Goal: Information Seeking & Learning: Learn about a topic

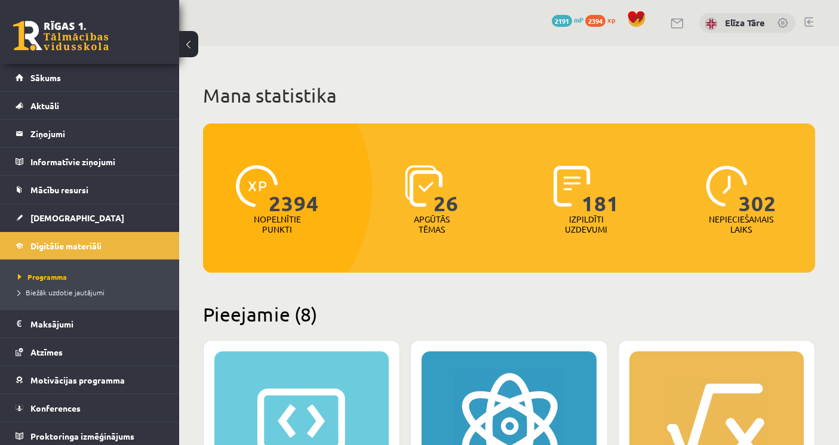
scroll to position [66, 0]
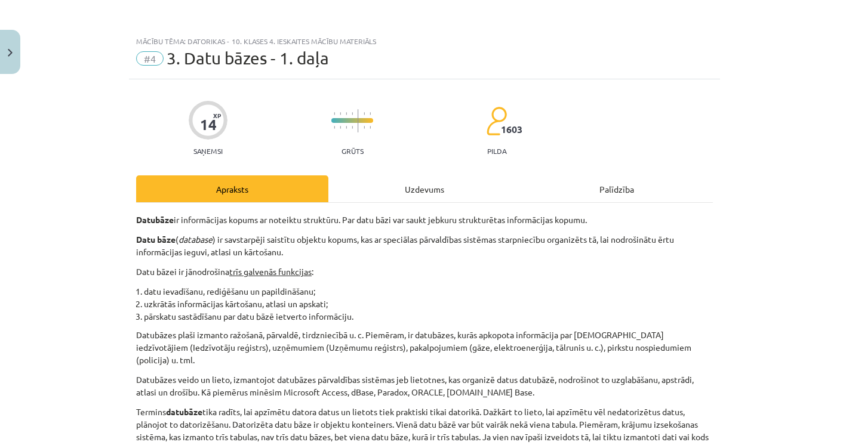
scroll to position [464, 0]
click at [139, 234] on strong "Datu bāze" at bounding box center [155, 239] width 39 height 11
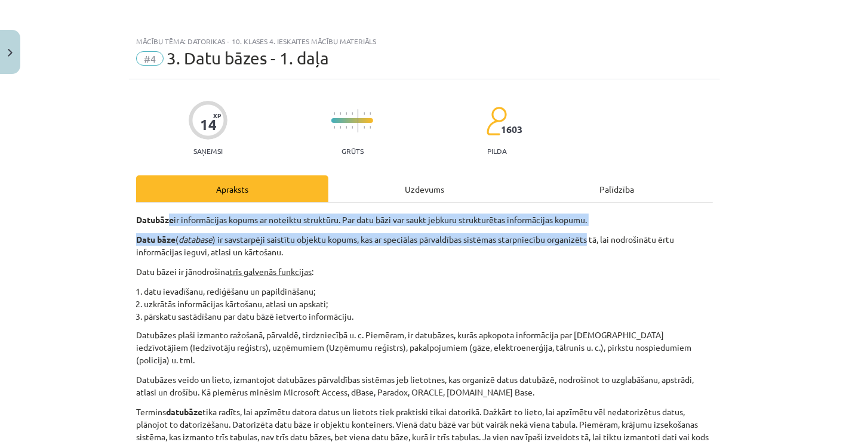
drag, startPoint x: 162, startPoint y: 221, endPoint x: 586, endPoint y: 226, distance: 423.9
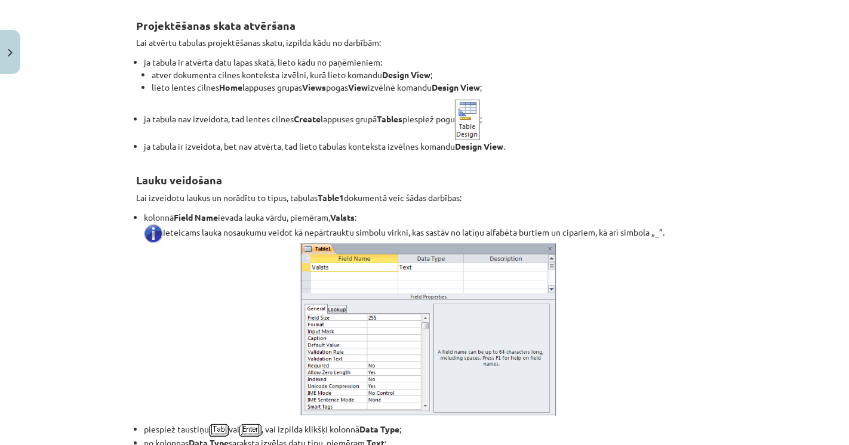
scroll to position [3715, 0]
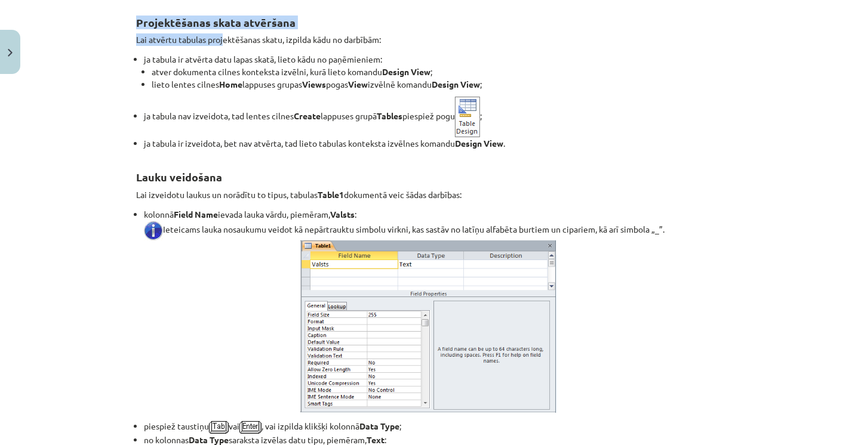
drag, startPoint x: 124, startPoint y: 67, endPoint x: 220, endPoint y: 91, distance: 99.2
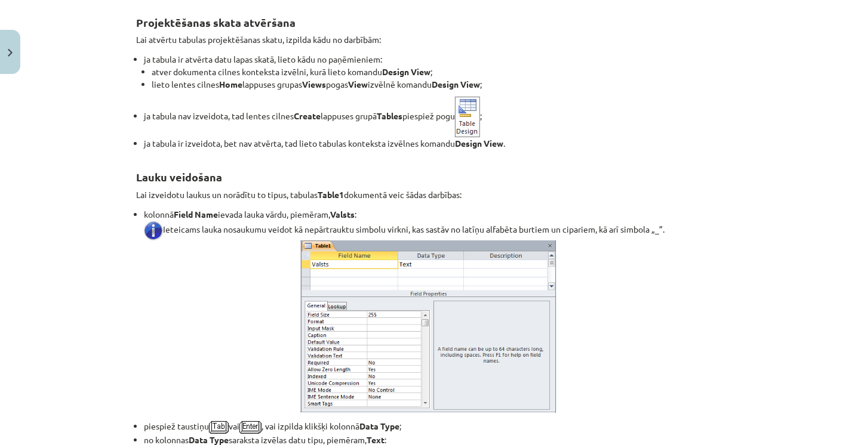
drag, startPoint x: 254, startPoint y: 96, endPoint x: 272, endPoint y: 98, distance: 18.1
click at [256, 46] on p "Lai atvērtu tabulas projektēšanas skatu, izpilda kādu no darbībām:" at bounding box center [424, 39] width 577 height 13
drag, startPoint x: 272, startPoint y: 98, endPoint x: 336, endPoint y: 98, distance: 63.9
click at [336, 46] on p "Lai atvērtu tabulas projektēšanas skatu, izpilda kādu no darbībām:" at bounding box center [424, 39] width 577 height 13
drag, startPoint x: 113, startPoint y: 106, endPoint x: 170, endPoint y: 111, distance: 57.6
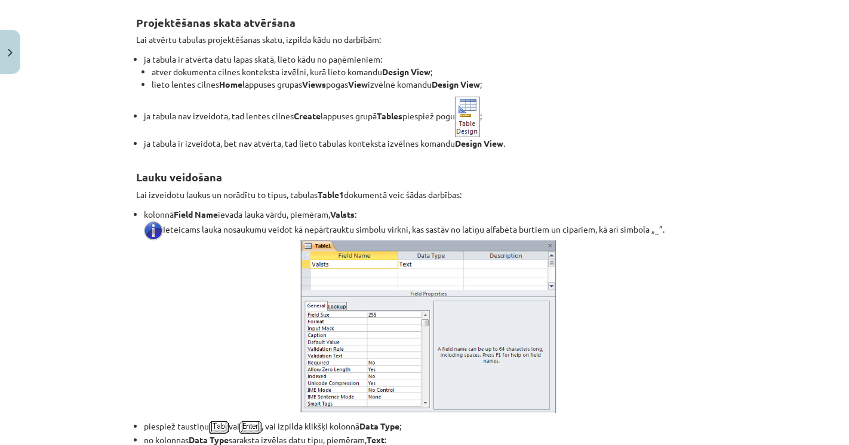
click at [150, 109] on div "Mācību tēma: Datorikas - 10. klases 4. ieskaites mācību materiāls #4 3. Datu bā…" at bounding box center [424, 222] width 849 height 445
click at [339, 91] on li "ja tabula ir atvērta datu lapas skatā, lieto kādu no paņēmieniem: atver dokumen…" at bounding box center [428, 72] width 569 height 38
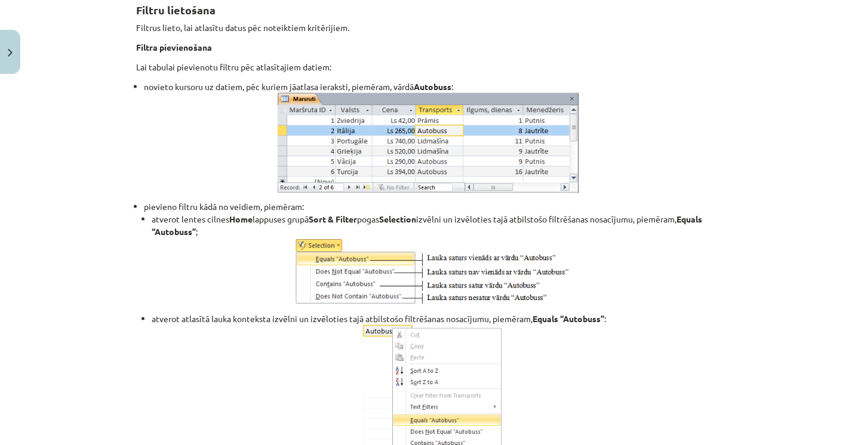
scroll to position [9287, 0]
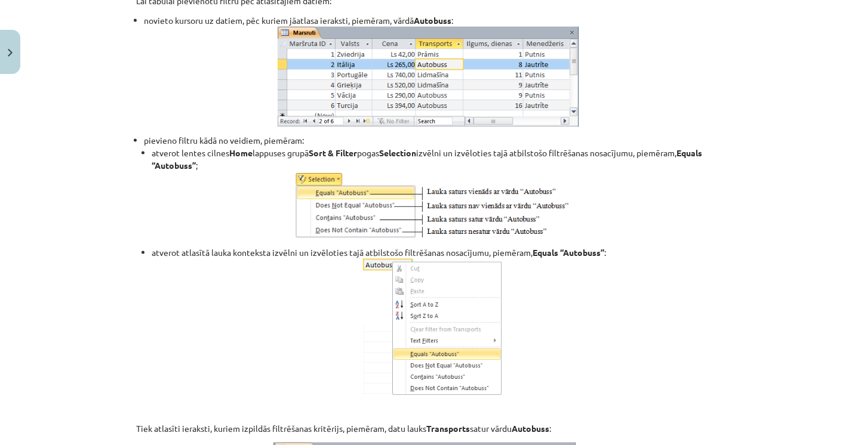
click at [136, 246] on ul "novieto kursoru uz datiem, pēc kuriem jāatlasa ieraksti, piemēram, vārdā Autobu…" at bounding box center [424, 215] width 577 height 402
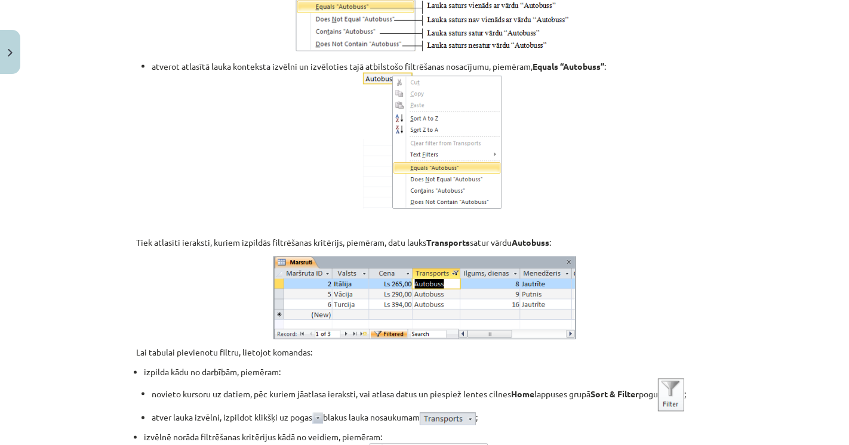
scroll to position [9553, 0]
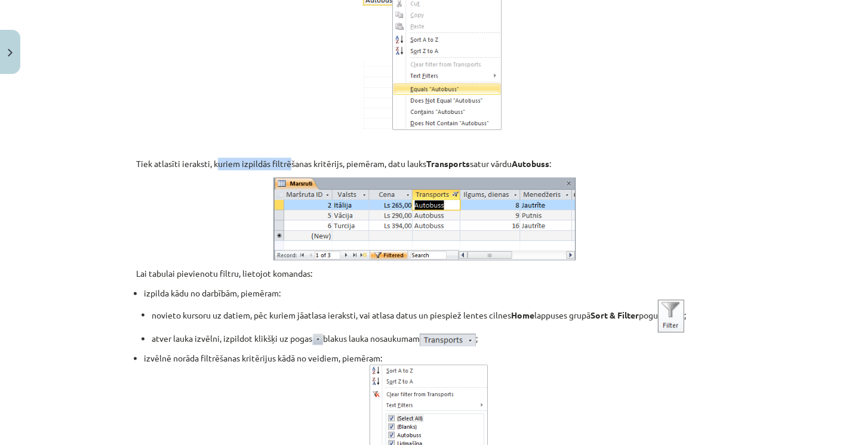
drag, startPoint x: 284, startPoint y: 208, endPoint x: 214, endPoint y: 198, distance: 70.0
drag, startPoint x: 314, startPoint y: 211, endPoint x: 374, endPoint y: 214, distance: 60.3
click at [372, 170] on p "Tiek atlasīti ieraksti, kuriem izpildās filtrēšanas kritērijs, piemēram, datu l…" at bounding box center [424, 164] width 577 height 13
drag, startPoint x: 442, startPoint y: 214, endPoint x: 451, endPoint y: 216, distance: 9.0
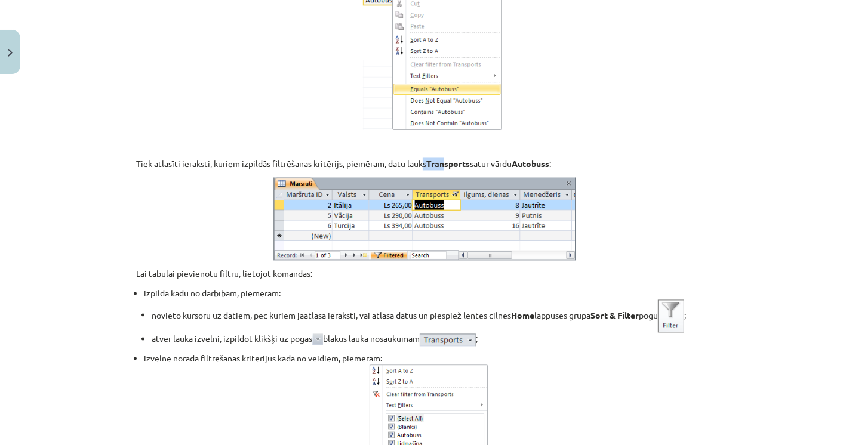
click at [447, 170] on p "Tiek atlasīti ieraksti, kuriem izpildās filtrēšanas kritērijs, piemēram, datu l…" at bounding box center [424, 164] width 577 height 13
drag, startPoint x: 493, startPoint y: 222, endPoint x: 508, endPoint y: 223, distance: 15.6
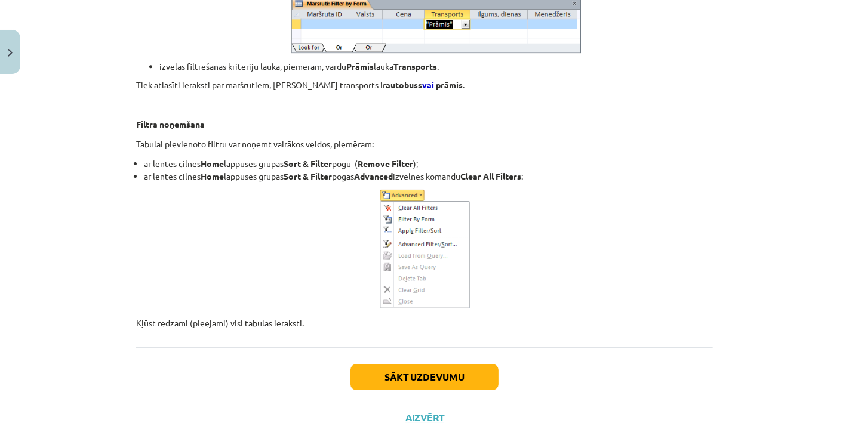
scroll to position [10945, 0]
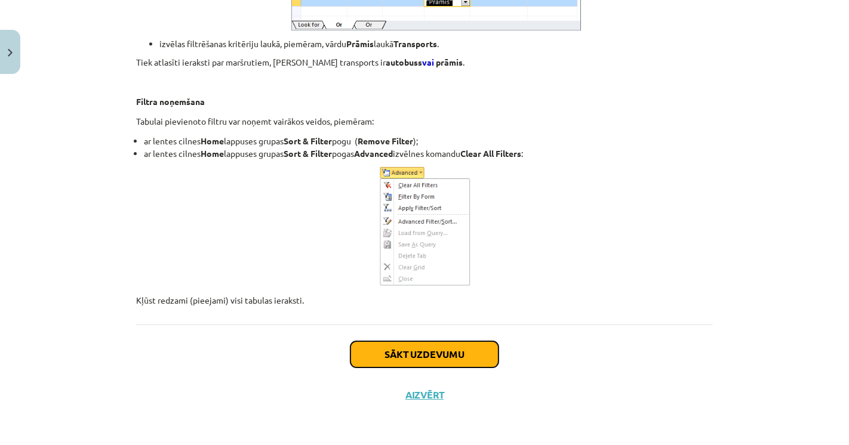
click at [396, 367] on button "Sākt uzdevumu" at bounding box center [424, 355] width 148 height 26
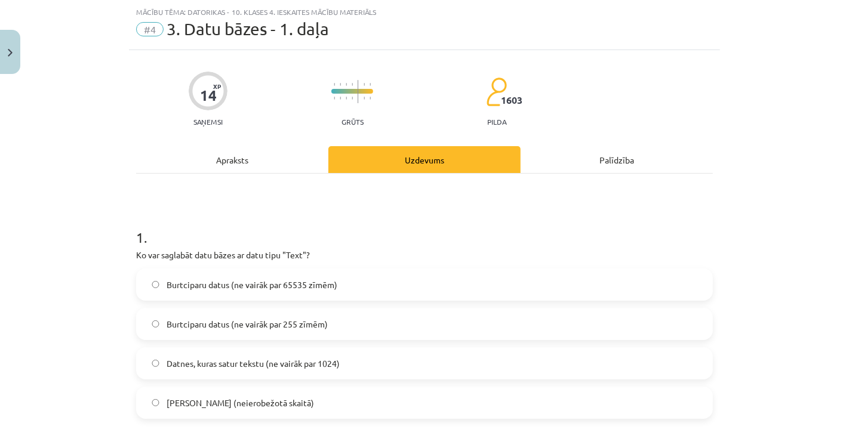
scroll to position [96, 0]
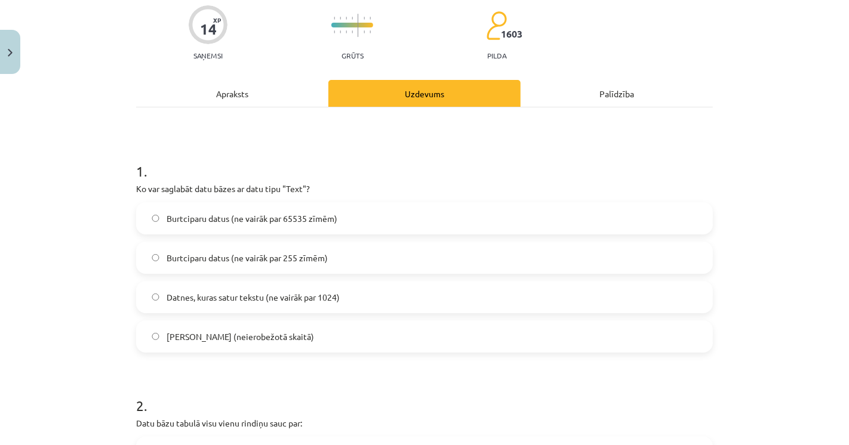
click at [295, 250] on label "Burtciparu datus (ne vairāk par 255 zīmēm)" at bounding box center [424, 258] width 574 height 30
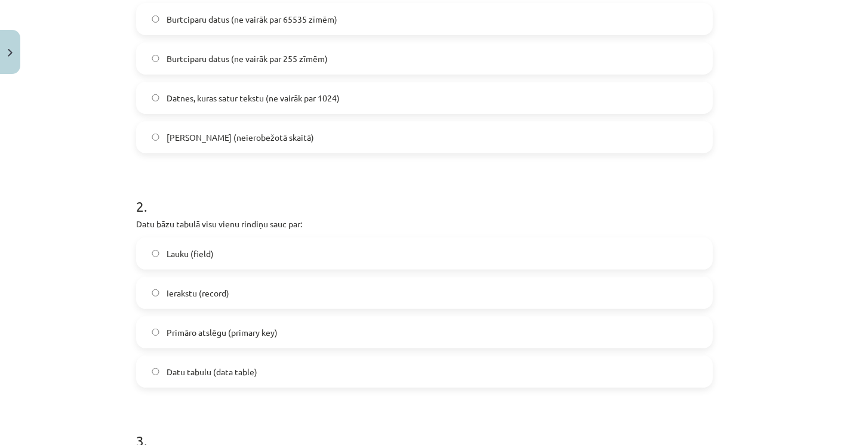
scroll to position [361, 0]
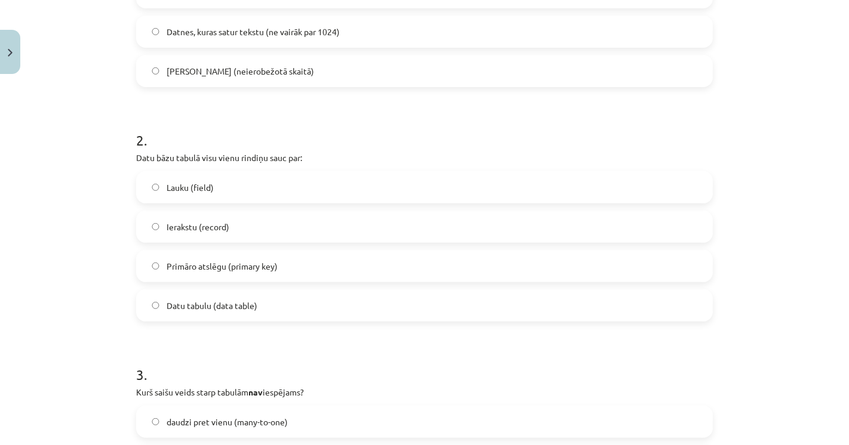
click at [251, 224] on label "Ierakstu (record)" at bounding box center [424, 227] width 574 height 30
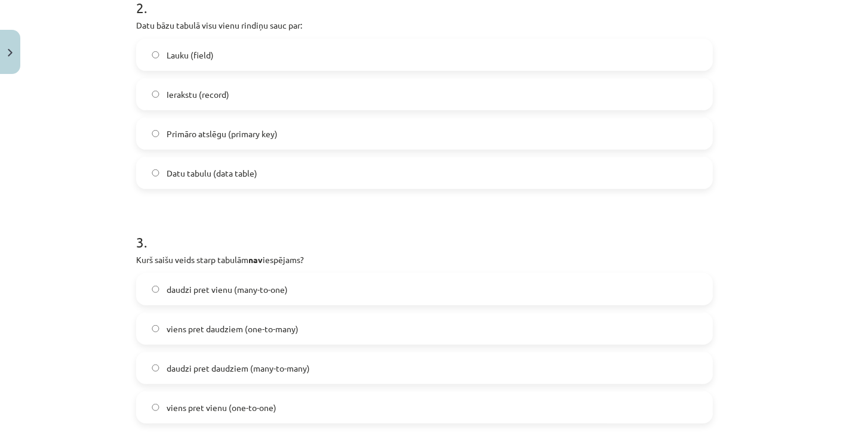
scroll to position [560, 0]
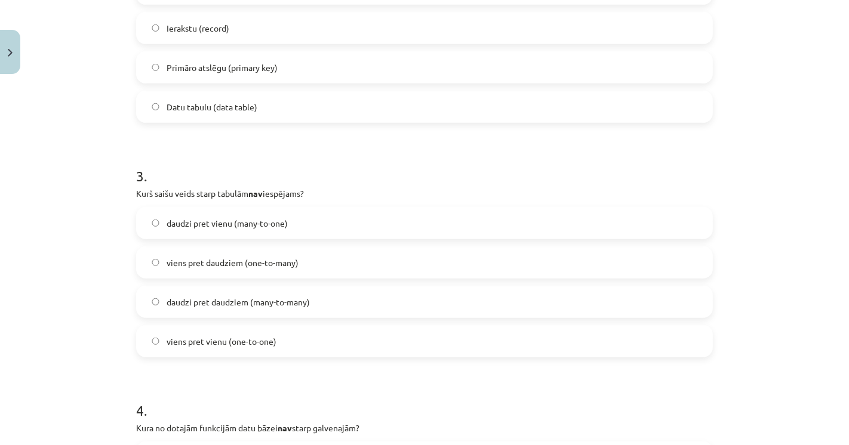
click at [176, 217] on span "daudzi pret vienu (many-to-one)" at bounding box center [227, 223] width 121 height 13
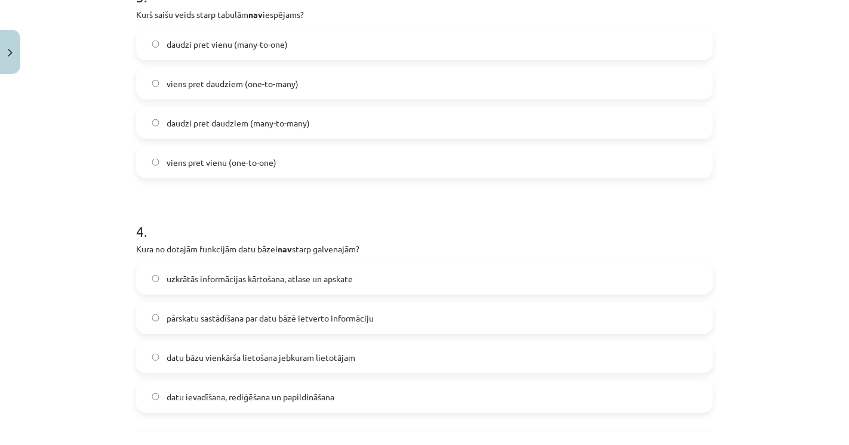
scroll to position [759, 0]
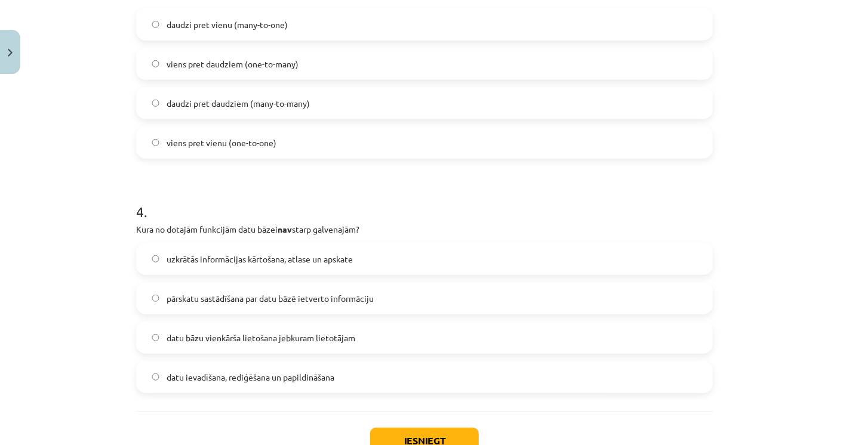
click at [162, 327] on label "datu bāzu vienkārša lietošana jebkuram lietotājam" at bounding box center [424, 338] width 574 height 30
click at [50, 318] on div "Mācību tēma: Datorikas - 10. klases 4. ieskaites mācību materiāls #4 3. Datu bā…" at bounding box center [424, 222] width 849 height 445
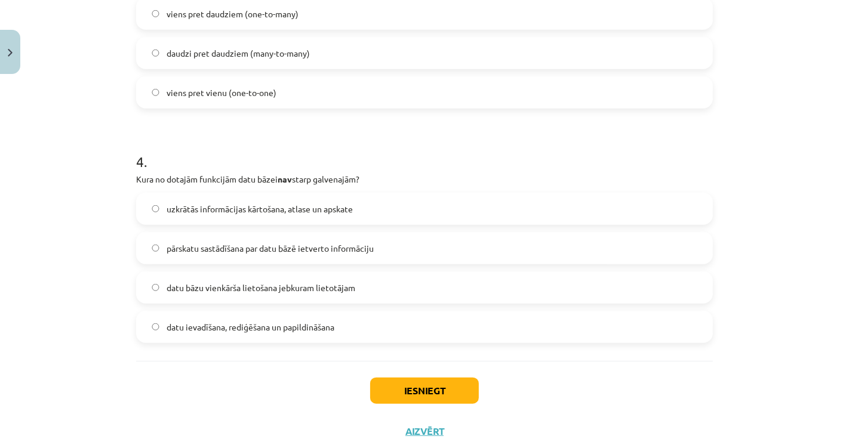
scroll to position [825, 0]
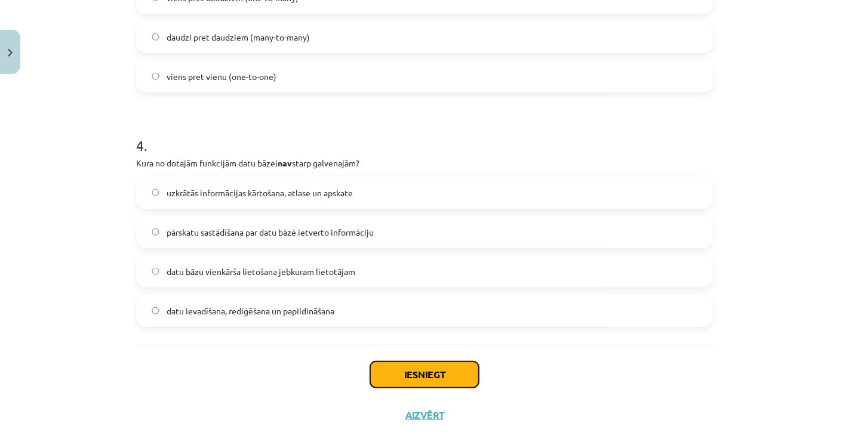
click at [389, 364] on button "Iesniegt" at bounding box center [424, 375] width 109 height 26
click at [297, 349] on div "Iesniegt Aizvērt" at bounding box center [424, 387] width 577 height 84
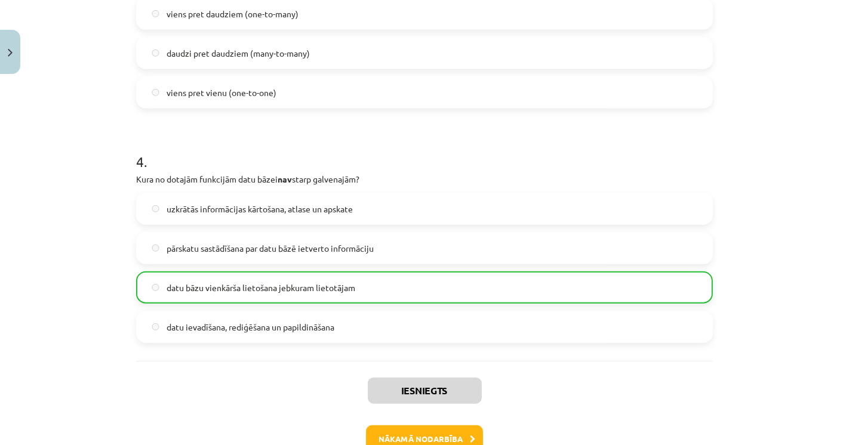
scroll to position [882, 0]
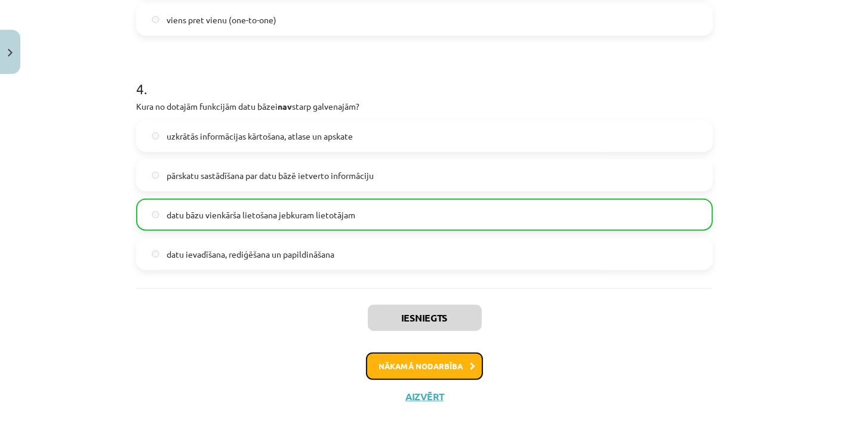
click at [444, 374] on button "Nākamā nodarbība" at bounding box center [424, 366] width 117 height 27
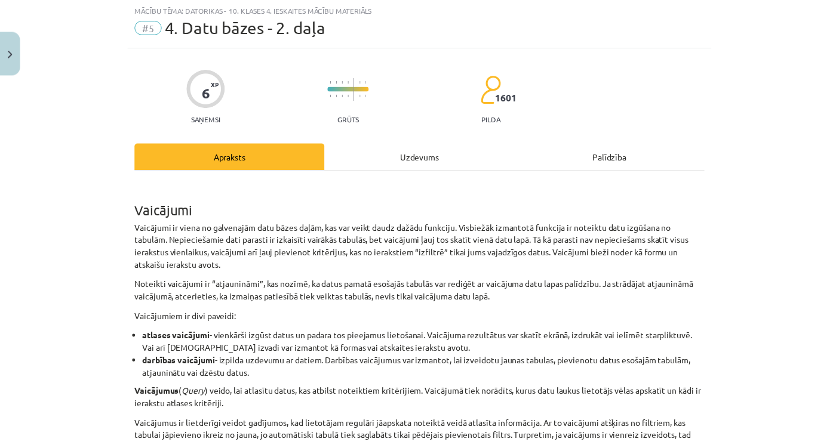
scroll to position [29, 0]
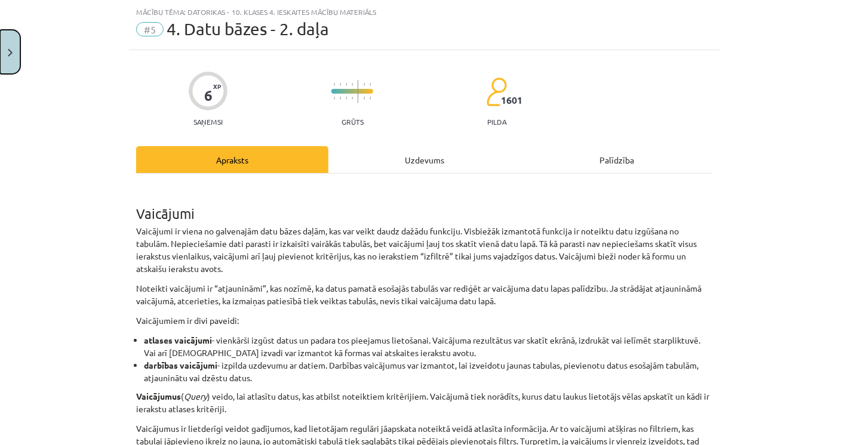
click at [2, 54] on button "Close" at bounding box center [10, 52] width 20 height 44
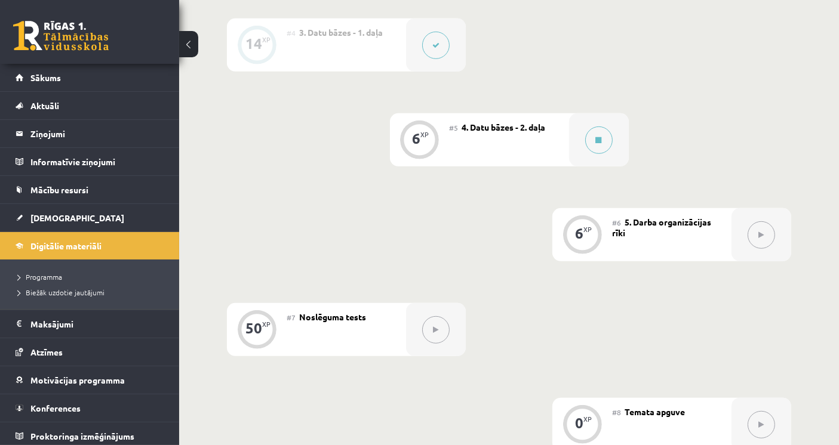
scroll to position [663, 0]
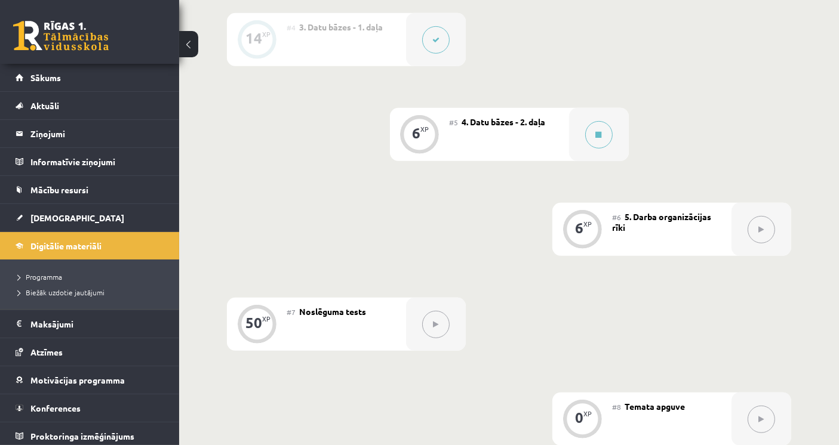
click at [295, 235] on div "0 XP #1 Pirms sāc mācīties! Ievada daļa. 18 XP #2 1. informācijas ieguves un ko…" at bounding box center [509, 87] width 564 height 718
click at [598, 124] on button at bounding box center [598, 134] width 27 height 27
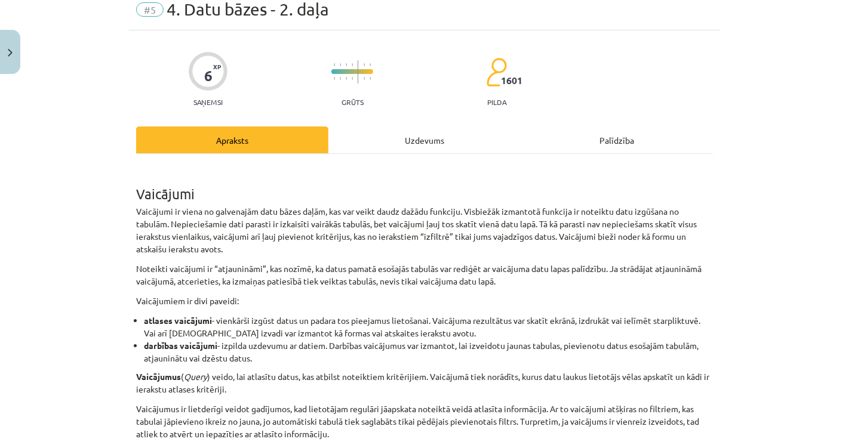
scroll to position [66, 0]
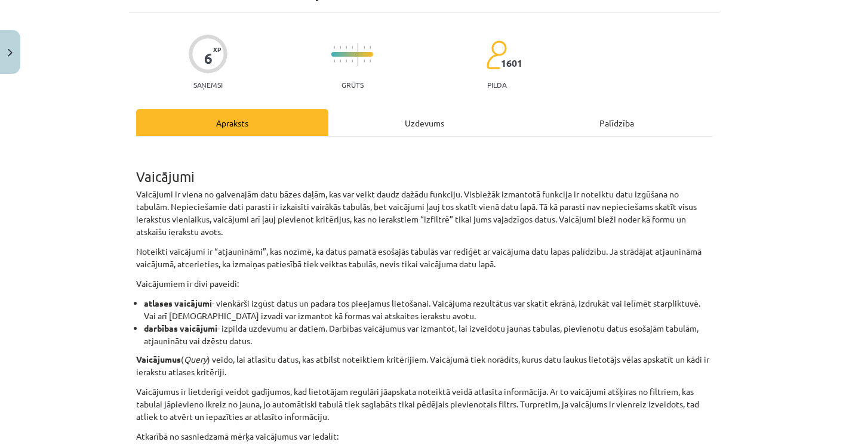
click at [150, 208] on p "Vaicājumi ir viena no galvenajām datu bāzes daļām, kas var veikt daudz dažādu f…" at bounding box center [424, 213] width 577 height 50
click at [228, 232] on p "Vaicājumi ir viena no galvenajām datu bāzes daļām, kas var veikt daudz dažādu f…" at bounding box center [424, 213] width 577 height 50
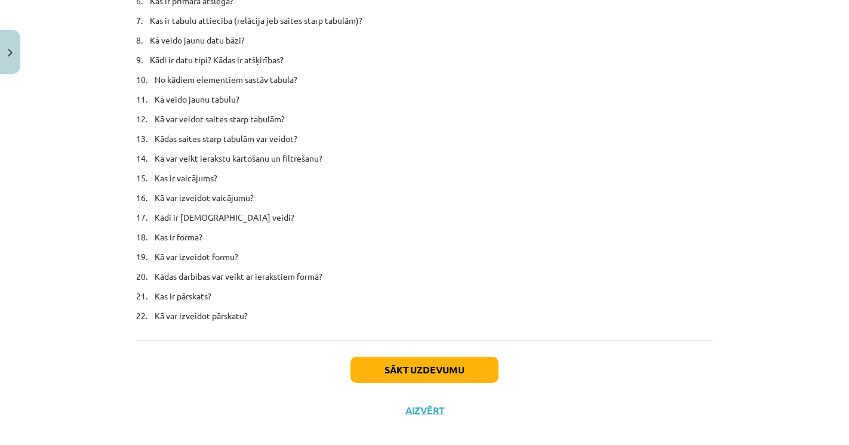
scroll to position [7271, 0]
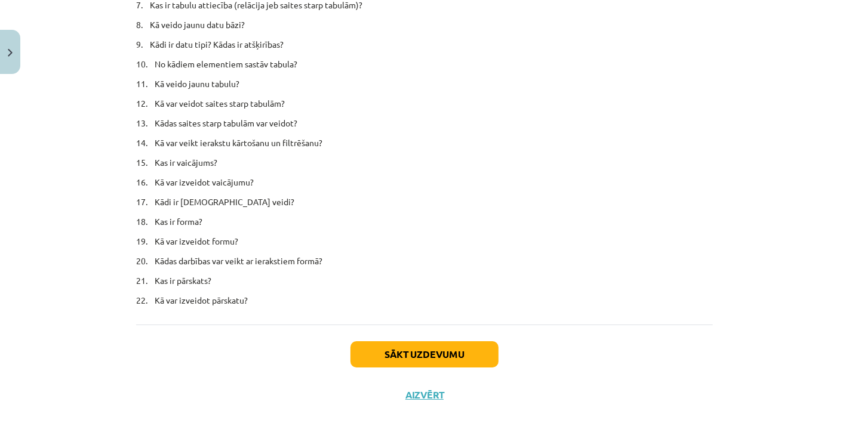
click at [454, 358] on button "Sākt uzdevumu" at bounding box center [424, 355] width 148 height 26
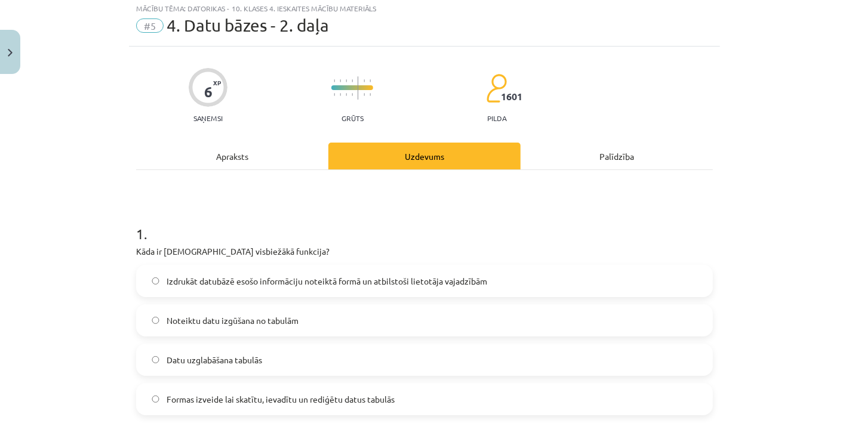
scroll to position [29, 0]
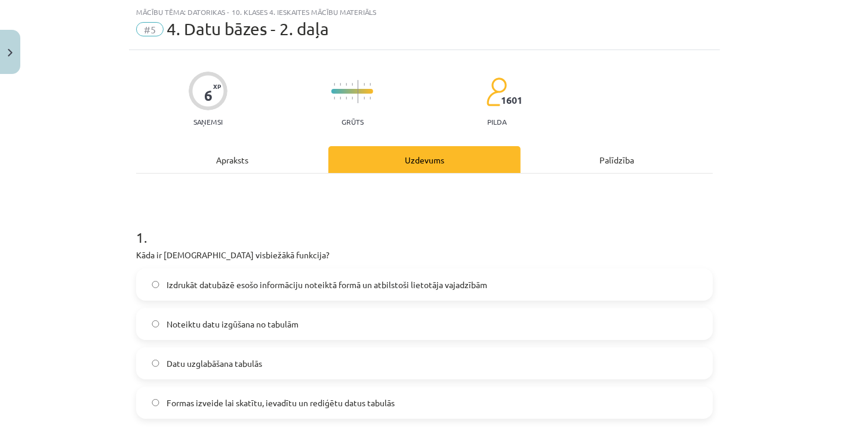
click at [186, 324] on span "Noteiktu datu izgūšana no tabulām" at bounding box center [233, 324] width 132 height 13
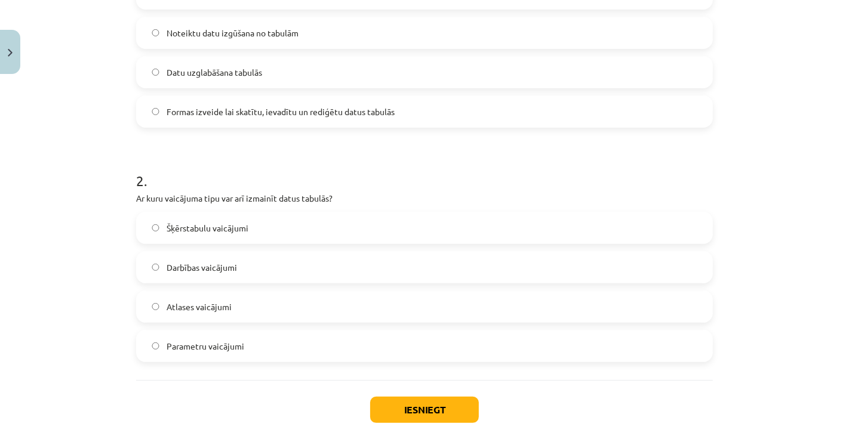
scroll to position [361, 0]
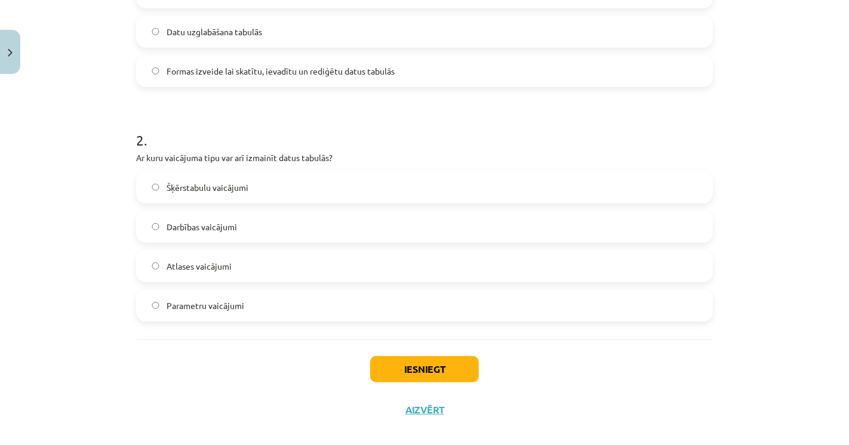
click at [201, 235] on label "Darbības vaicājumi" at bounding box center [424, 227] width 574 height 30
click at [408, 371] on button "Iesniegt" at bounding box center [424, 369] width 109 height 26
click at [349, 367] on div "Iesniegt Aizvērt" at bounding box center [424, 382] width 577 height 84
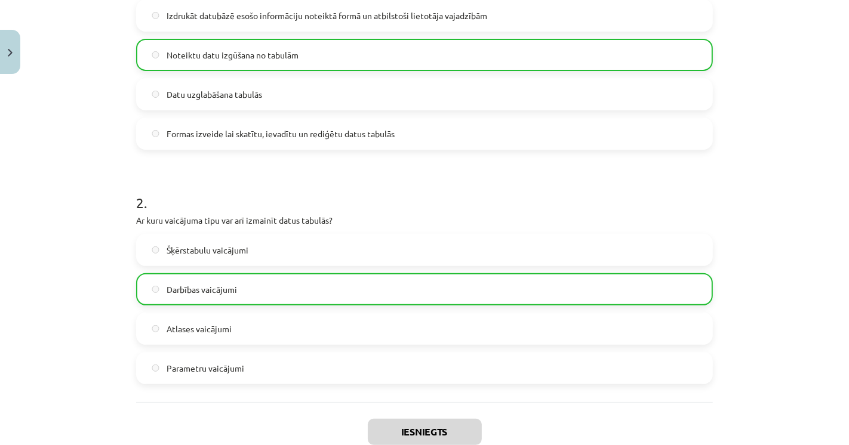
scroll to position [413, 0]
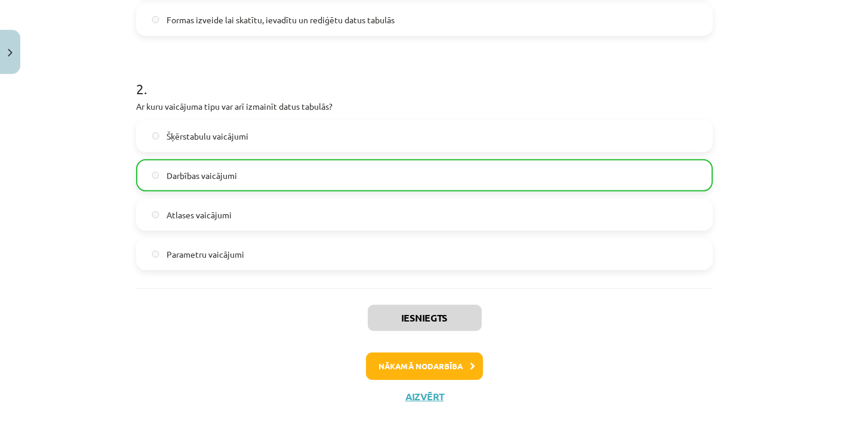
click at [448, 386] on div "Iesniegts Nākamā nodarbība Aizvērt" at bounding box center [424, 349] width 577 height 122
click at [450, 371] on button "Nākamā nodarbība" at bounding box center [424, 366] width 117 height 27
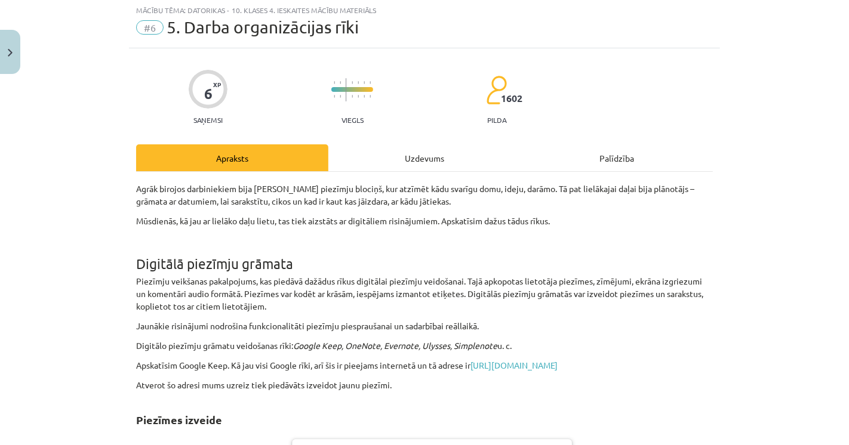
scroll to position [29, 0]
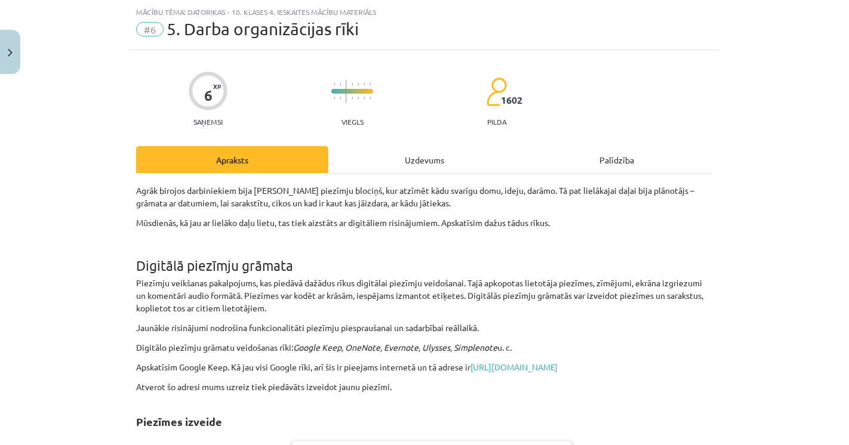
click at [78, 193] on div "Mācību tēma: Datorikas - 10. klases 4. ieskaites mācību materiāls #6 5. Darba o…" at bounding box center [424, 222] width 849 height 445
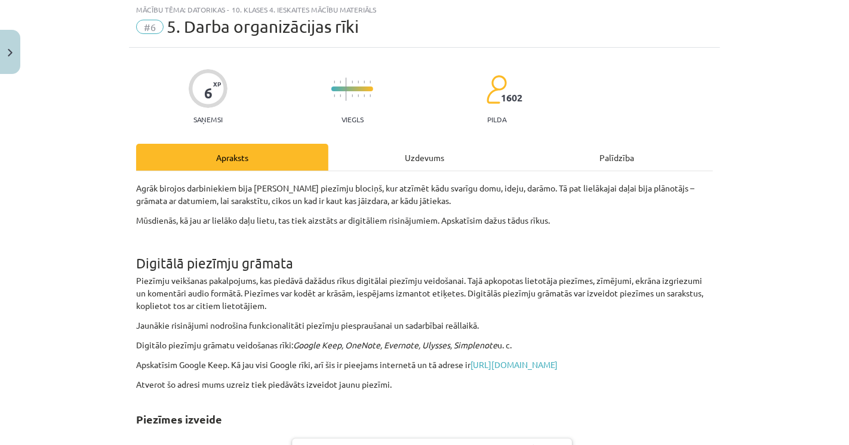
scroll to position [0, 0]
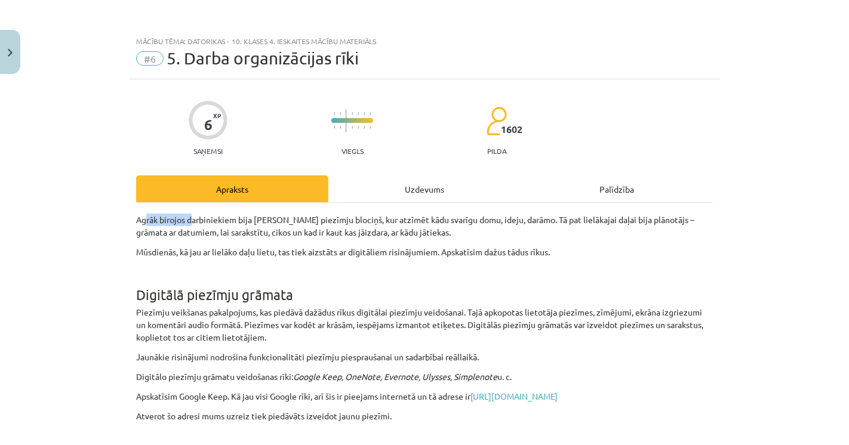
drag, startPoint x: 151, startPoint y: 210, endPoint x: 276, endPoint y: 227, distance: 126.6
drag, startPoint x: 307, startPoint y: 230, endPoint x: 324, endPoint y: 229, distance: 16.8
click at [316, 230] on p "Agrāk birojos darbiniekiem bija [PERSON_NAME] piezīmju blociņš, kur atzīmēt kād…" at bounding box center [424, 226] width 577 height 25
drag, startPoint x: 374, startPoint y: 219, endPoint x: 404, endPoint y: 213, distance: 31.1
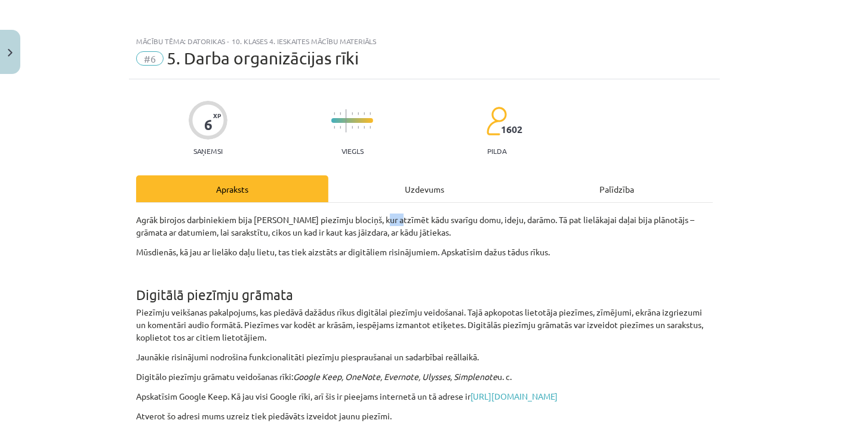
click at [398, 214] on p "Agrāk birojos darbiniekiem bija [PERSON_NAME] piezīmju blociņš, kur atzīmēt kād…" at bounding box center [424, 226] width 577 height 25
drag, startPoint x: 443, startPoint y: 214, endPoint x: 469, endPoint y: 219, distance: 26.7
drag, startPoint x: 469, startPoint y: 219, endPoint x: 484, endPoint y: 221, distance: 15.1
click at [478, 219] on p "Agrāk birojos darbiniekiem bija [PERSON_NAME] piezīmju blociņš, kur atzīmēt kād…" at bounding box center [424, 226] width 577 height 25
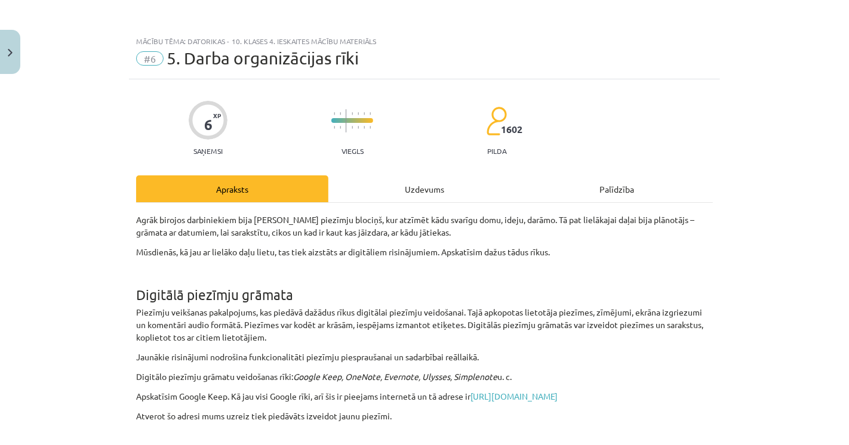
drag, startPoint x: 520, startPoint y: 226, endPoint x: 534, endPoint y: 228, distance: 14.5
click at [530, 227] on p "Agrāk birojos darbiniekiem bija [PERSON_NAME] piezīmju blociņš, kur atzīmēt kād…" at bounding box center [424, 226] width 577 height 25
drag, startPoint x: 550, startPoint y: 230, endPoint x: 558, endPoint y: 231, distance: 7.3
click at [556, 231] on p "Agrāk birojos darbiniekiem bija [PERSON_NAME] piezīmju blociņš, kur atzīmēt kād…" at bounding box center [424, 226] width 577 height 25
drag, startPoint x: 184, startPoint y: 297, endPoint x: 193, endPoint y: 300, distance: 10.2
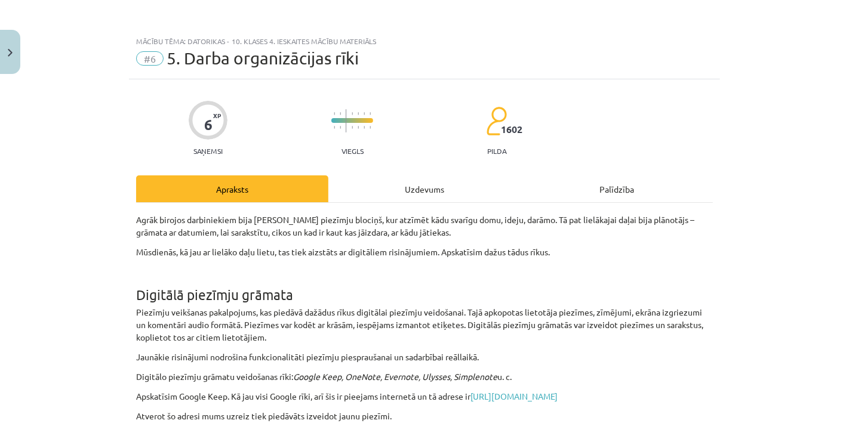
click at [193, 300] on h1 "Digitālā piezīmju grāmata" at bounding box center [424, 284] width 577 height 37
click at [204, 315] on p "Piezīmju veikšanas pakalpojums, kas piedāvā dažādus rīkus digitālai piezīmju ve…" at bounding box center [424, 325] width 577 height 38
drag, startPoint x: 204, startPoint y: 324, endPoint x: 208, endPoint y: 330, distance: 6.5
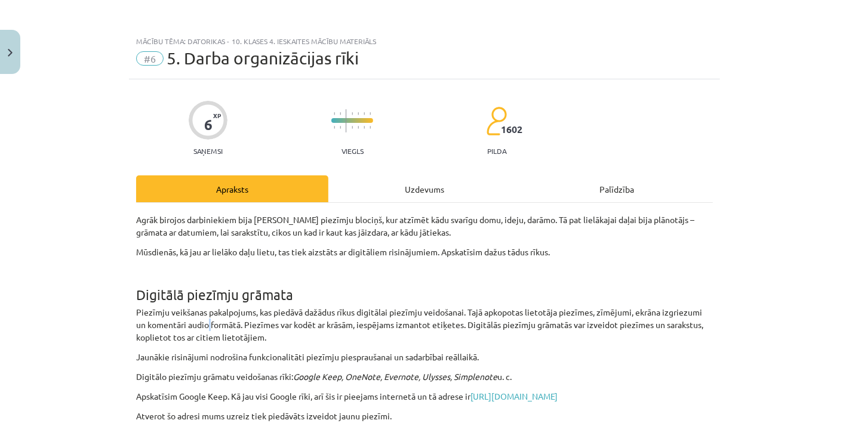
click at [208, 330] on p "Piezīmju veikšanas pakalpojums, kas piedāvā dažādus rīkus digitālai piezīmju ve…" at bounding box center [424, 325] width 577 height 38
click at [228, 326] on p "Piezīmju veikšanas pakalpojums, kas piedāvā dažādus rīkus digitālai piezīmju ve…" at bounding box center [424, 325] width 577 height 38
click at [263, 329] on p "Piezīmju veikšanas pakalpojums, kas piedāvā dažādus rīkus digitālai piezīmju ve…" at bounding box center [424, 325] width 577 height 38
click at [291, 331] on p "Piezīmju veikšanas pakalpojums, kas piedāvā dažādus rīkus digitālai piezīmju ve…" at bounding box center [424, 325] width 577 height 38
click at [308, 331] on p "Piezīmju veikšanas pakalpojums, kas piedāvā dažādus rīkus digitālai piezīmju ve…" at bounding box center [424, 325] width 577 height 38
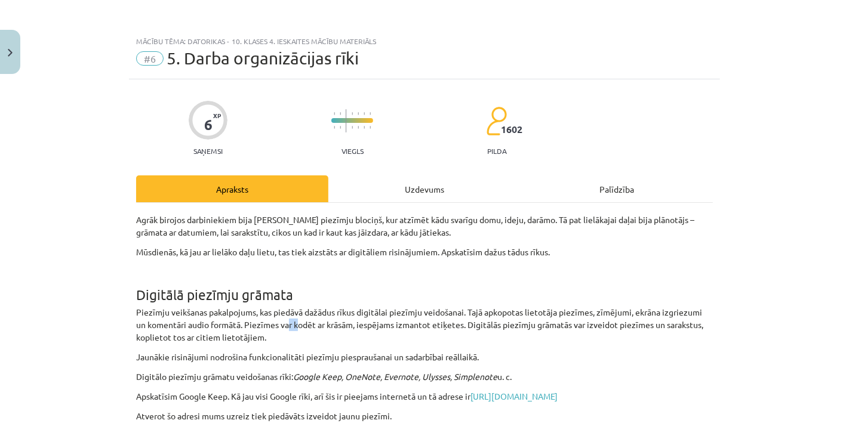
drag, startPoint x: 284, startPoint y: 326, endPoint x: 259, endPoint y: 326, distance: 24.5
click at [272, 327] on p "Piezīmju veikšanas pakalpojums, kas piedāvā dažādus rīkus digitālai piezīmju ve…" at bounding box center [424, 325] width 577 height 38
drag, startPoint x: 256, startPoint y: 325, endPoint x: 232, endPoint y: 322, distance: 23.4
click at [245, 324] on p "Piezīmju veikšanas pakalpojums, kas piedāvā dažādus rīkus digitālai piezīmju ve…" at bounding box center [424, 325] width 577 height 38
drag, startPoint x: 180, startPoint y: 321, endPoint x: 158, endPoint y: 321, distance: 22.7
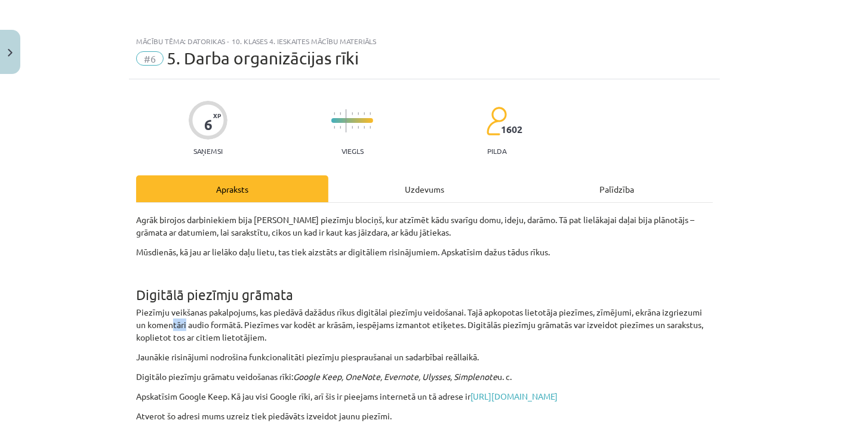
click at [158, 321] on p "Piezīmju veikšanas pakalpojums, kas piedāvā dažādus rīkus digitālai piezīmju ve…" at bounding box center [424, 325] width 577 height 38
click at [77, 309] on div "Mācību tēma: Datorikas - 10. klases 4. ieskaites mācību materiāls #6 5. Darba o…" at bounding box center [424, 222] width 849 height 445
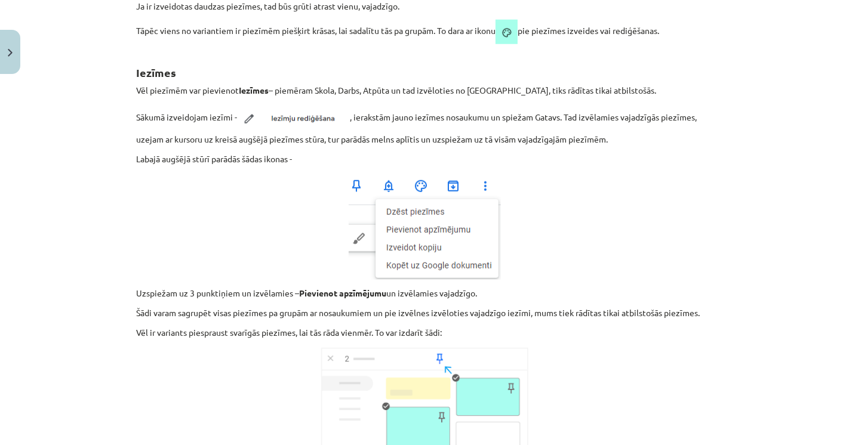
scroll to position [928, 0]
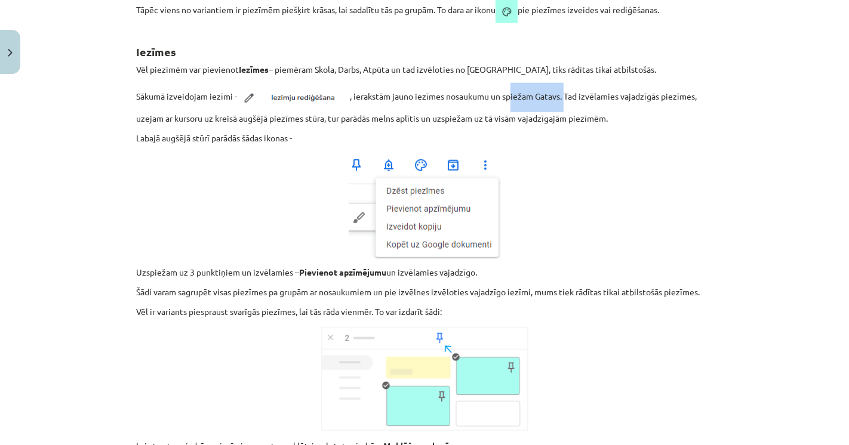
drag, startPoint x: 546, startPoint y: 100, endPoint x: 568, endPoint y: 101, distance: 22.2
click at [566, 101] on p "Sākumā izveidojam iezīmi - , ierakstām jauno iezīmes nosaukumu un spiežam Gatav…" at bounding box center [424, 104] width 577 height 42
drag, startPoint x: 598, startPoint y: 102, endPoint x: 615, endPoint y: 103, distance: 16.7
click at [611, 103] on p "Sākumā izveidojam iezīmi - , ierakstām jauno iezīmes nosaukumu un spiežam Gatav…" at bounding box center [424, 104] width 577 height 42
drag, startPoint x: 624, startPoint y: 101, endPoint x: 634, endPoint y: 100, distance: 10.3
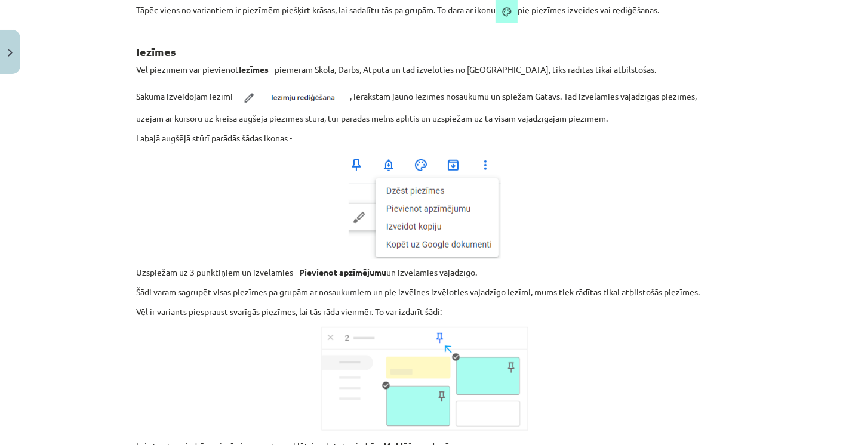
click at [629, 101] on p "Sākumā izveidojam iezīmi - , ierakstām jauno iezīmes nosaukumu un spiežam Gatav…" at bounding box center [424, 104] width 577 height 42
click at [639, 99] on p "Sākumā izveidojam iezīmi - , ierakstām jauno iezīmes nosaukumu un spiežam Gatav…" at bounding box center [424, 104] width 577 height 42
drag, startPoint x: 152, startPoint y: 109, endPoint x: 165, endPoint y: 110, distance: 13.8
click at [162, 110] on p "Sākumā izveidojam iezīmi - , ierakstām jauno iezīmes nosaukumu un spiežam Gatav…" at bounding box center [424, 104] width 577 height 42
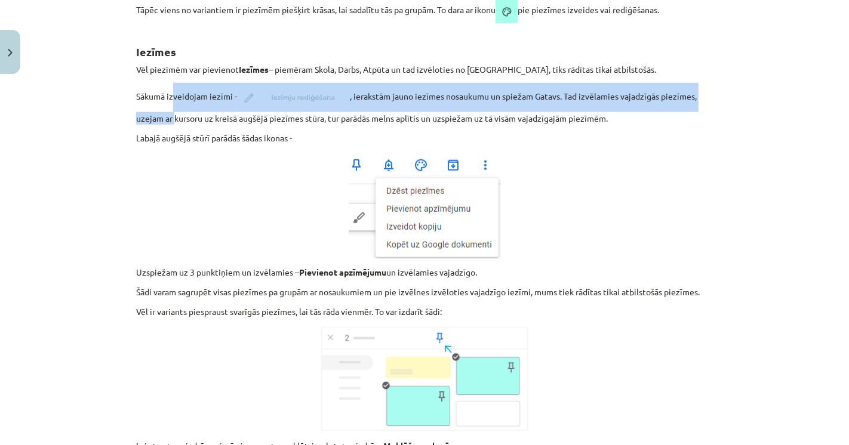
click at [168, 112] on p "Sākumā izveidojam iezīmi - , ierakstām jauno iezīmes nosaukumu un spiežam Gatav…" at bounding box center [424, 104] width 577 height 42
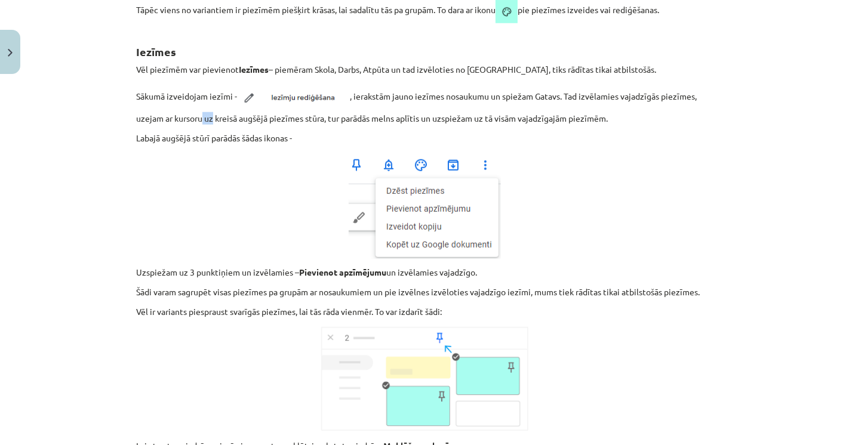
drag, startPoint x: 198, startPoint y: 118, endPoint x: 221, endPoint y: 118, distance: 23.3
click at [204, 118] on p "Sākumā izveidojam iezīmi - , ierakstām jauno iezīmes nosaukumu un spiežam Gatav…" at bounding box center [424, 104] width 577 height 42
drag, startPoint x: 228, startPoint y: 118, endPoint x: 330, endPoint y: 113, distance: 102.2
click at [307, 114] on p "Sākumā izveidojam iezīmi - , ierakstām jauno iezīmes nosaukumu un spiežam Gatav…" at bounding box center [424, 104] width 577 height 42
drag, startPoint x: 337, startPoint y: 113, endPoint x: 365, endPoint y: 115, distance: 28.1
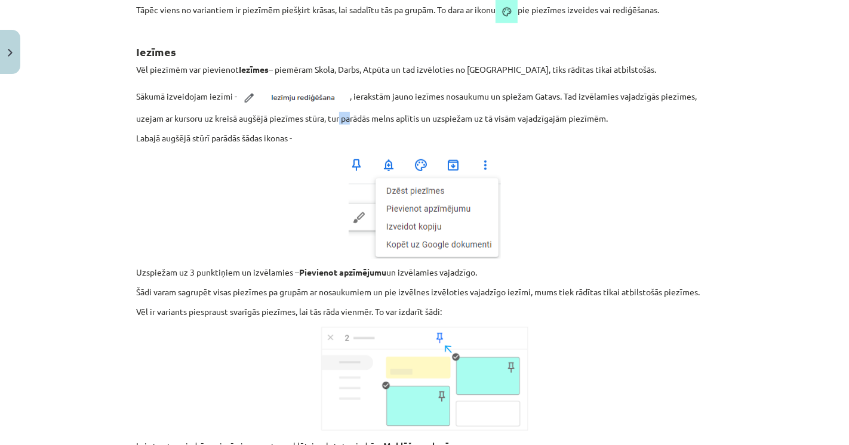
click at [351, 113] on p "Sākumā izveidojam iezīmi - , ierakstām jauno iezīmes nosaukumu un spiežam Gatav…" at bounding box center [424, 104] width 577 height 42
drag, startPoint x: 388, startPoint y: 116, endPoint x: 407, endPoint y: 116, distance: 18.5
click at [398, 116] on p "Sākumā izveidojam iezīmi - , ierakstām jauno iezīmes nosaukumu un spiežam Gatav…" at bounding box center [424, 104] width 577 height 42
click at [419, 115] on p "Sākumā izveidojam iezīmi - , ierakstām jauno iezīmes nosaukumu un spiežam Gatav…" at bounding box center [424, 104] width 577 height 42
click at [428, 113] on p "Sākumā izveidojam iezīmi - , ierakstām jauno iezīmes nosaukumu un spiežam Gatav…" at bounding box center [424, 104] width 577 height 42
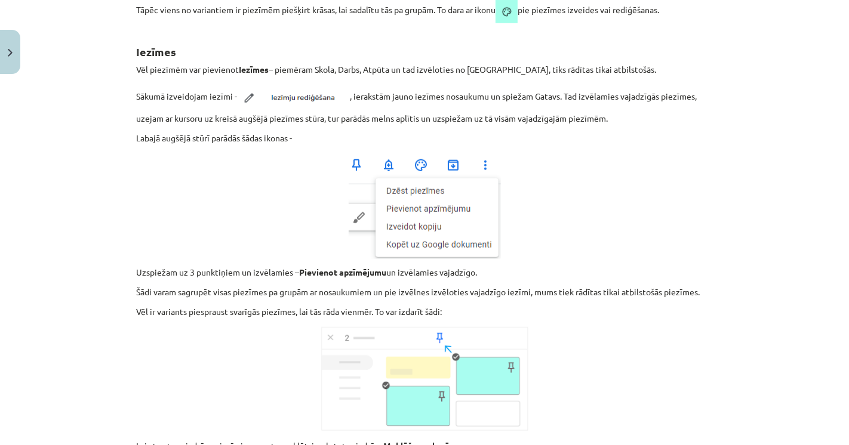
drag, startPoint x: 233, startPoint y: 128, endPoint x: 223, endPoint y: 128, distance: 10.2
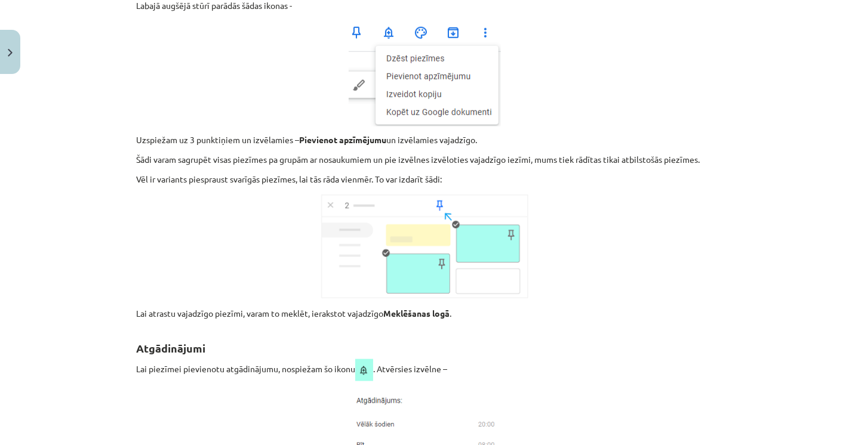
click at [70, 122] on div "Mācību tēma: Datorikas - 10. klases 4. ieskaites mācību materiāls #6 5. Darba o…" at bounding box center [424, 222] width 849 height 445
click at [181, 144] on p "Uzspiežam uz 3 punktiņiem un izvēlamies – Pievienot apzīmējumu un izvēlamies va…" at bounding box center [424, 140] width 577 height 13
drag, startPoint x: 139, startPoint y: 139, endPoint x: 168, endPoint y: 137, distance: 29.4
click at [152, 137] on p "Uzspiežam uz 3 punktiņiem un izvēlamies – Pievienot apzīmējumu un izvēlamies va…" at bounding box center [424, 140] width 577 height 13
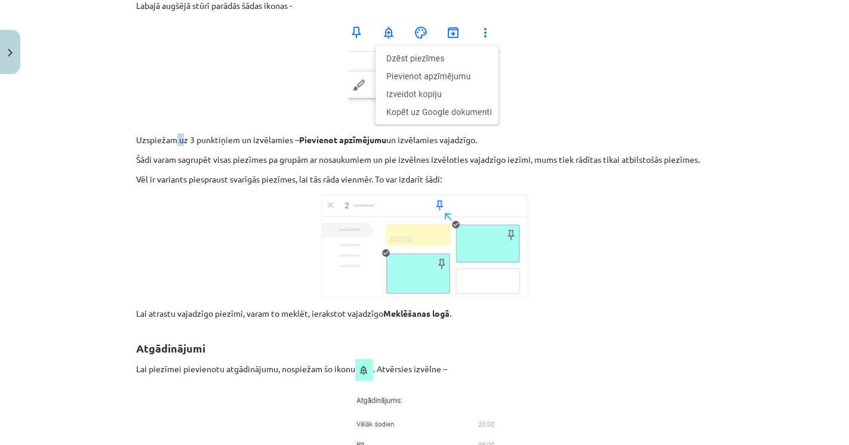
drag, startPoint x: 174, startPoint y: 136, endPoint x: 192, endPoint y: 136, distance: 18.5
click at [180, 136] on p "Uzspiežam uz 3 punktiņiem un izvēlamies – Pievienot apzīmējumu un izvēlamies va…" at bounding box center [424, 140] width 577 height 13
click at [213, 138] on p "Uzspiežam uz 3 punktiņiem un izvēlamies – Pievienot apzīmējumu un izvēlamies va…" at bounding box center [424, 140] width 577 height 13
click at [228, 139] on p "Uzspiežam uz 3 punktiņiem un izvēlamies – Pievienot apzīmējumu un izvēlamies va…" at bounding box center [424, 140] width 577 height 13
drag, startPoint x: 128, startPoint y: 137, endPoint x: 176, endPoint y: 137, distance: 48.4
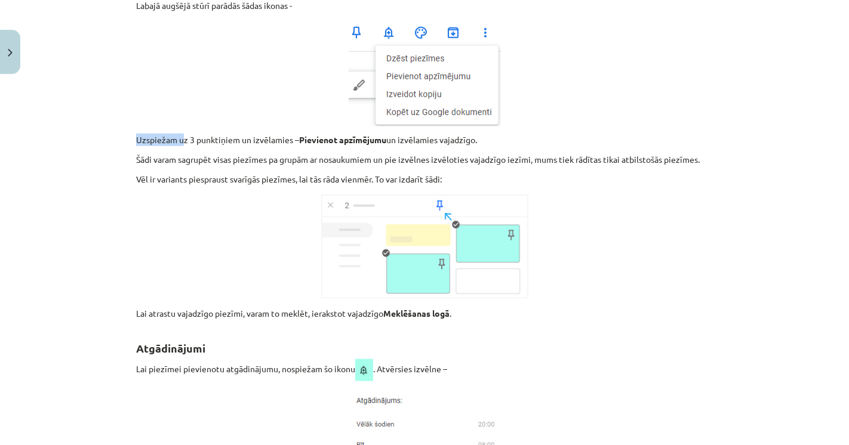
drag, startPoint x: 201, startPoint y: 136, endPoint x: 227, endPoint y: 137, distance: 25.7
click at [214, 137] on p "Uzspiežam uz 3 punktiņiem un izvēlamies – Pievienot apzīmējumu un izvēlamies va…" at bounding box center [424, 140] width 577 height 13
click at [249, 139] on p "Uzspiežam uz 3 punktiņiem un izvēlamies – Pievienot apzīmējumu un izvēlamies va…" at bounding box center [424, 140] width 577 height 13
drag, startPoint x: 272, startPoint y: 143, endPoint x: 296, endPoint y: 144, distance: 24.5
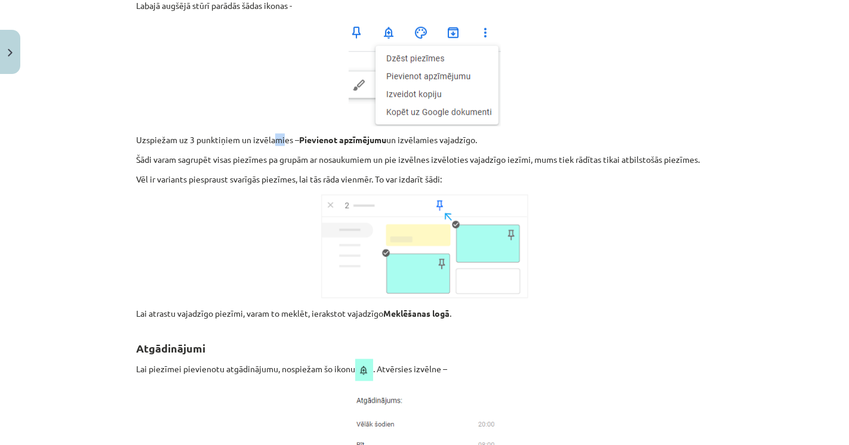
click at [281, 144] on p "Uzspiežam uz 3 punktiņiem un izvēlamies – Pievienot apzīmējumu un izvēlamies va…" at bounding box center [424, 140] width 577 height 13
drag, startPoint x: 303, startPoint y: 144, endPoint x: 352, endPoint y: 141, distance: 48.4
click at [325, 144] on p "Uzspiežam uz 3 punktiņiem un izvēlamies – Pievienot apzīmējumu un izvēlamies va…" at bounding box center [424, 140] width 577 height 13
drag, startPoint x: 371, startPoint y: 141, endPoint x: 383, endPoint y: 140, distance: 11.4
click at [377, 140] on strong "Pievienot apzīmējumu" at bounding box center [342, 139] width 87 height 11
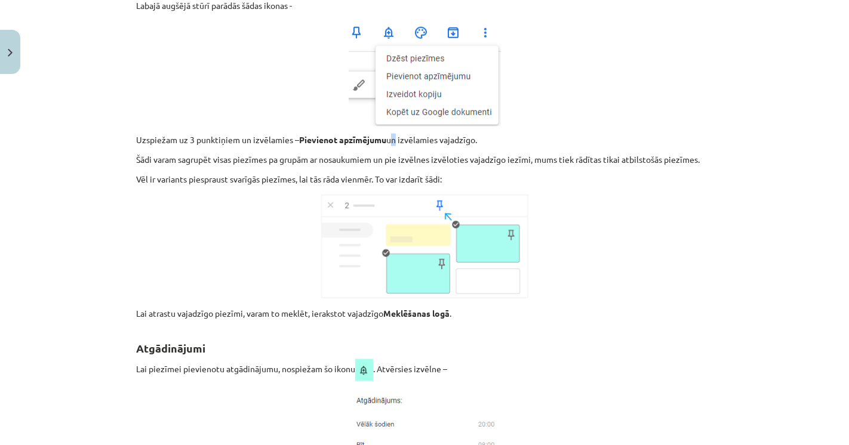
drag, startPoint x: 385, startPoint y: 140, endPoint x: 396, endPoint y: 140, distance: 11.3
click at [392, 140] on p "Uzspiežam uz 3 punktiņiem un izvēlamies – Pievienot apzīmējumu un izvēlamies va…" at bounding box center [424, 140] width 577 height 13
drag, startPoint x: 406, startPoint y: 140, endPoint x: 414, endPoint y: 140, distance: 8.4
click at [408, 140] on p "Uzspiežam uz 3 punktiņiem un izvēlamies – Pievienot apzīmējumu un izvēlamies va…" at bounding box center [424, 140] width 577 height 13
click at [424, 140] on p "Uzspiežam uz 3 punktiņiem un izvēlamies – Pievienot apzīmējumu un izvēlamies va…" at bounding box center [424, 140] width 577 height 13
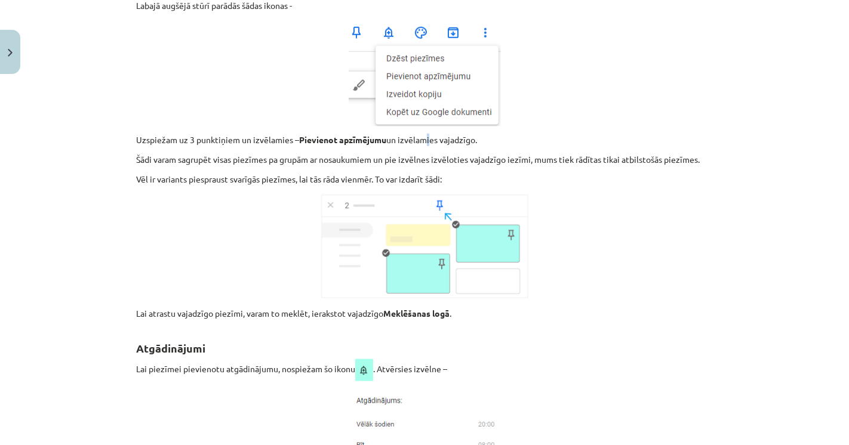
click at [423, 141] on p "Uzspiežam uz 3 punktiņiem un izvēlamies – Pievienot apzīmējumu un izvēlamies va…" at bounding box center [424, 140] width 577 height 13
drag, startPoint x: 127, startPoint y: 161, endPoint x: 136, endPoint y: 158, distance: 9.6
drag, startPoint x: 147, startPoint y: 156, endPoint x: 162, endPoint y: 156, distance: 14.3
click at [157, 156] on p "Šādi varam sagrupēt visas piezīmes pa grupām ar nosaukumiem un pie izvēlnes izv…" at bounding box center [424, 159] width 577 height 13
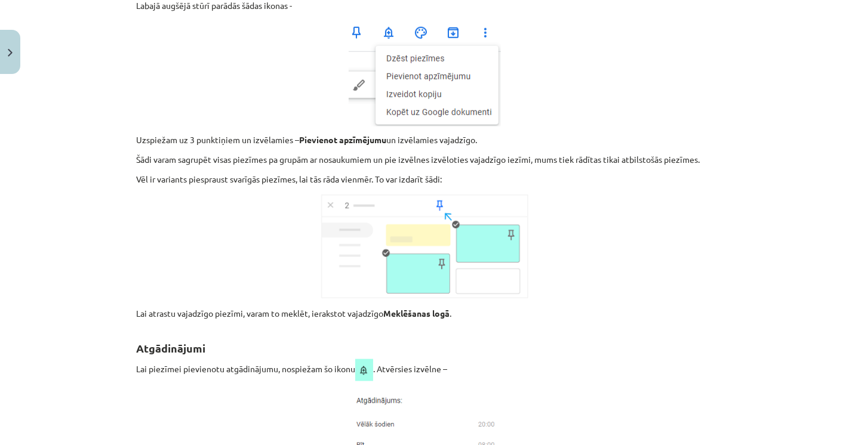
drag, startPoint x: 175, startPoint y: 158, endPoint x: 189, endPoint y: 158, distance: 14.3
click at [180, 158] on p "Šādi varam sagrupēt visas piezīmes pa grupām ar nosaukumiem un pie izvēlnes izv…" at bounding box center [424, 159] width 577 height 13
drag, startPoint x: 190, startPoint y: 158, endPoint x: 198, endPoint y: 159, distance: 7.2
click at [196, 159] on p "Šādi varam sagrupēt visas piezīmes pa grupām ar nosaukumiem un pie izvēlnes izv…" at bounding box center [424, 159] width 577 height 13
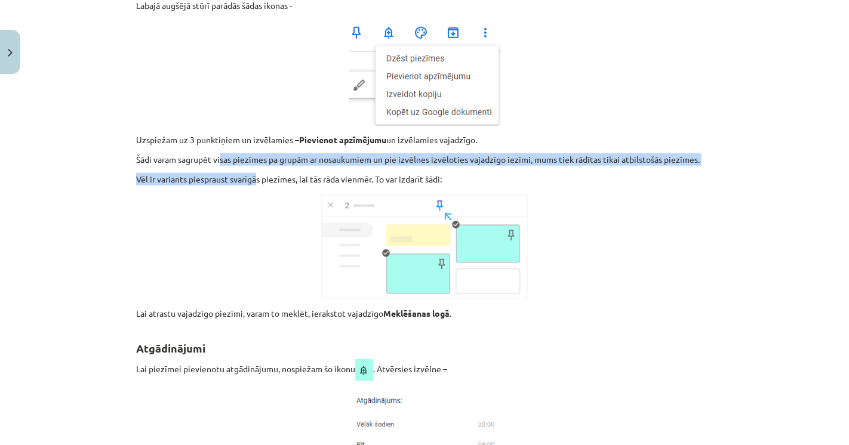
drag, startPoint x: 217, startPoint y: 161, endPoint x: 270, endPoint y: 165, distance: 53.9
click at [282, 162] on p "Šādi varam sagrupēt visas piezīmes pa grupām ar nosaukumiem un pie izvēlnes izv…" at bounding box center [424, 159] width 577 height 13
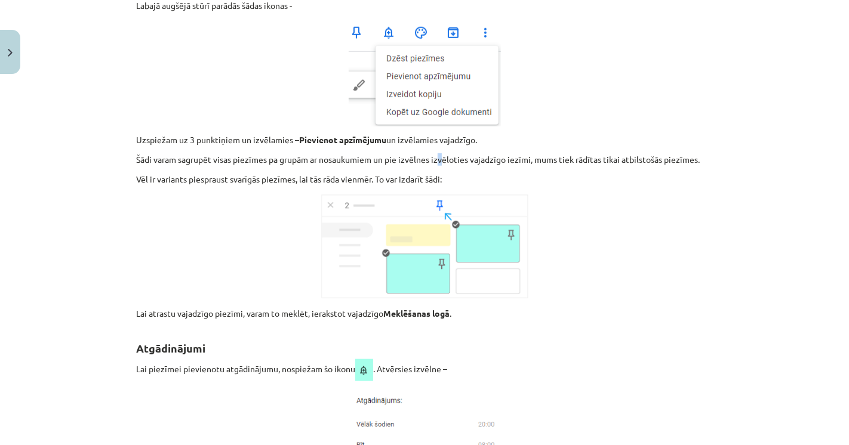
drag, startPoint x: 435, startPoint y: 152, endPoint x: 442, endPoint y: 162, distance: 11.9
click at [442, 162] on p "Šādi varam sagrupēt visas piezīmes pa grupām ar nosaukumiem un pie izvēlnes izv…" at bounding box center [424, 159] width 577 height 13
click at [479, 158] on p "Šādi varam sagrupēt visas piezīmes pa grupām ar nosaukumiem un pie izvēlnes izv…" at bounding box center [424, 159] width 577 height 13
drag, startPoint x: 503, startPoint y: 159, endPoint x: 525, endPoint y: 159, distance: 22.1
click at [517, 159] on p "Šādi varam sagrupēt visas piezīmes pa grupām ar nosaukumiem un pie izvēlnes izv…" at bounding box center [424, 159] width 577 height 13
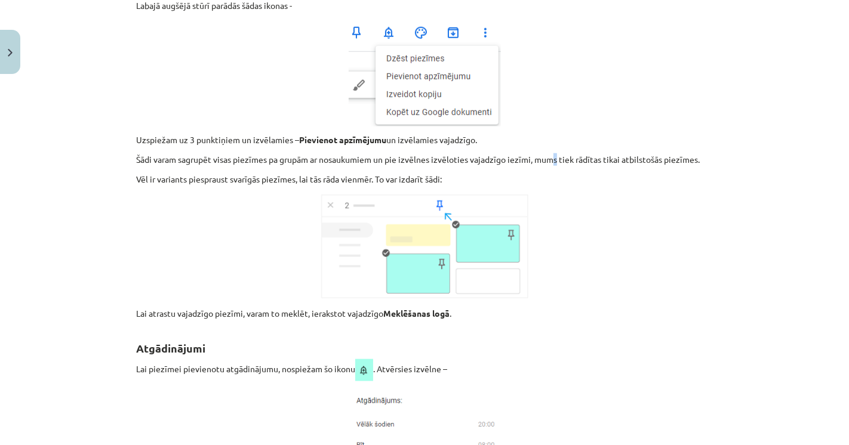
drag, startPoint x: 550, startPoint y: 161, endPoint x: 574, endPoint y: 161, distance: 23.9
click at [556, 161] on p "Šādi varam sagrupēt visas piezīmes pa grupām ar nosaukumiem un pie izvēlnes izv…" at bounding box center [424, 159] width 577 height 13
click at [583, 161] on p "Šādi varam sagrupēt visas piezīmes pa grupām ar nosaukumiem un pie izvēlnes izv…" at bounding box center [424, 159] width 577 height 13
drag
click at [213, 180] on p "Vēl ir variants piespraust svarīgās piezīmes, lai tās rāda vienmēr. To var izda…" at bounding box center [424, 179] width 577 height 13
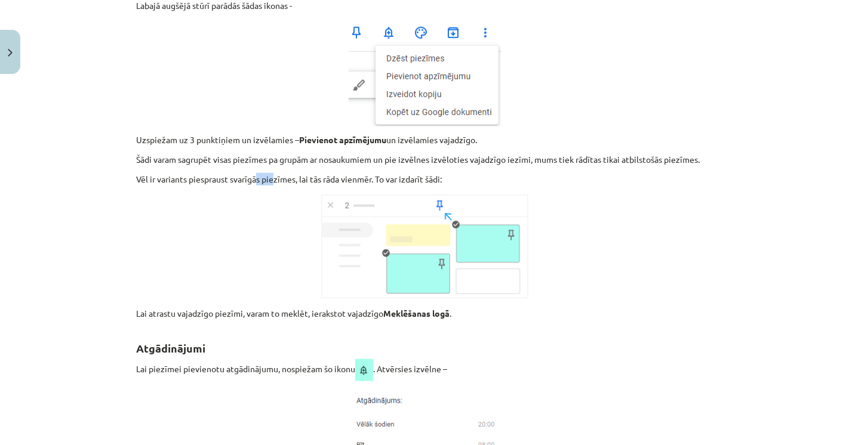
click at [281, 176] on p "Vēl ir variants piespraust svarīgās piezīmes, lai tās rāda vienmēr. To var izda…" at bounding box center [424, 179] width 577 height 13
click at [304, 174] on p "Vēl ir variants piespraust svarīgās piezīmes, lai tās rāda vienmēr. To var izda…" at bounding box center [424, 179] width 577 height 13
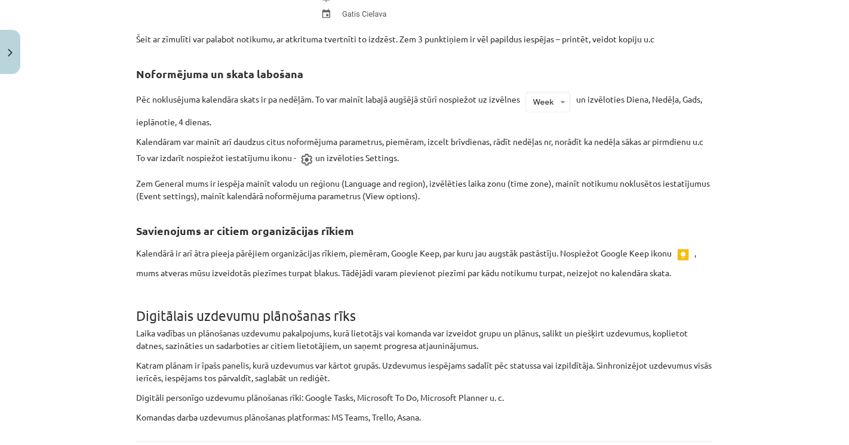
scroll to position [2681, 0]
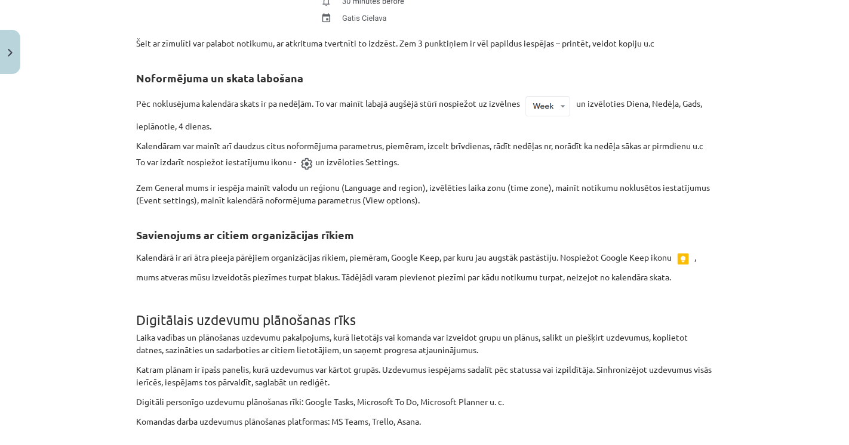
click at [630, 293] on h1 "Digitālais uzdevumu plānošanas rīks" at bounding box center [424, 309] width 577 height 37
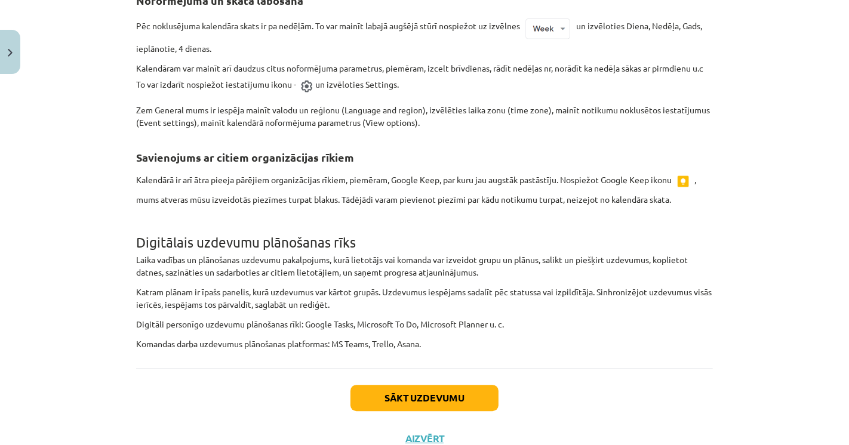
scroll to position [2760, 0]
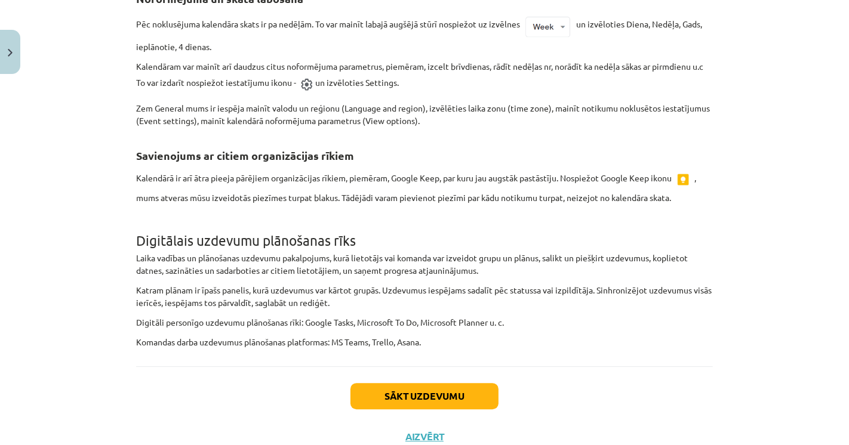
click at [417, 397] on button "Sākt uzdevumu" at bounding box center [424, 396] width 148 height 26
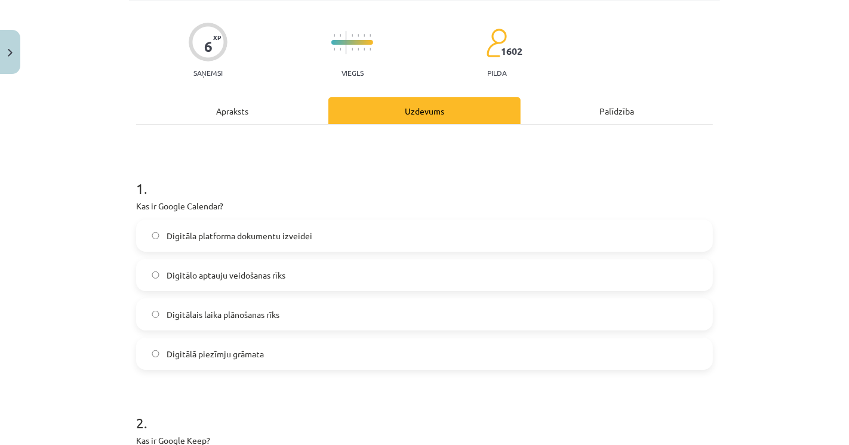
scroll to position [96, 0]
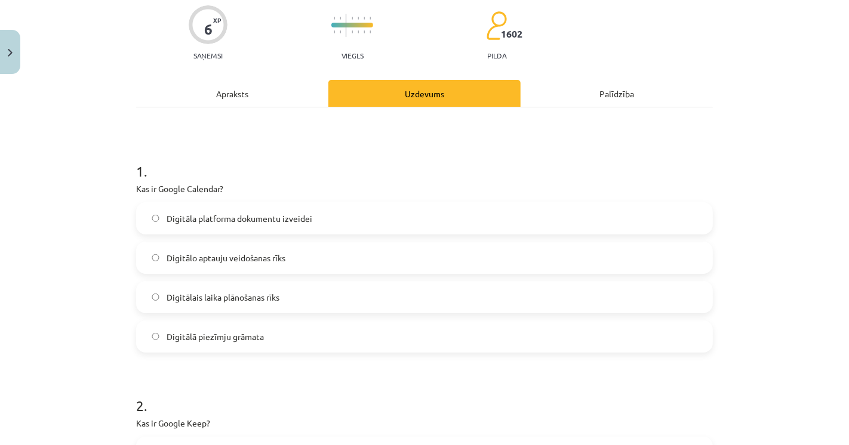
click at [247, 294] on span "Digitālais laika plānošanas rīks" at bounding box center [223, 297] width 113 height 13
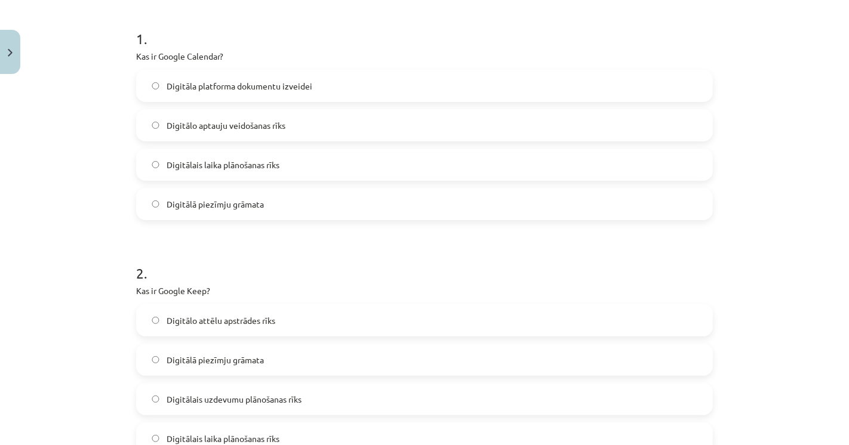
scroll to position [295, 0]
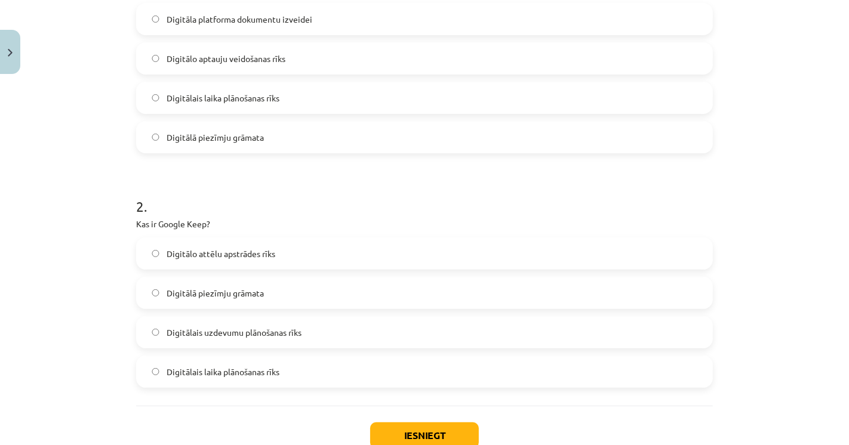
click at [197, 282] on label "Digitālā piezīmju grāmata" at bounding box center [424, 293] width 574 height 30
click at [417, 423] on button "Iesniegt" at bounding box center [424, 436] width 109 height 26
click at [355, 408] on div "Iesniegt Aizvērt" at bounding box center [424, 448] width 577 height 84
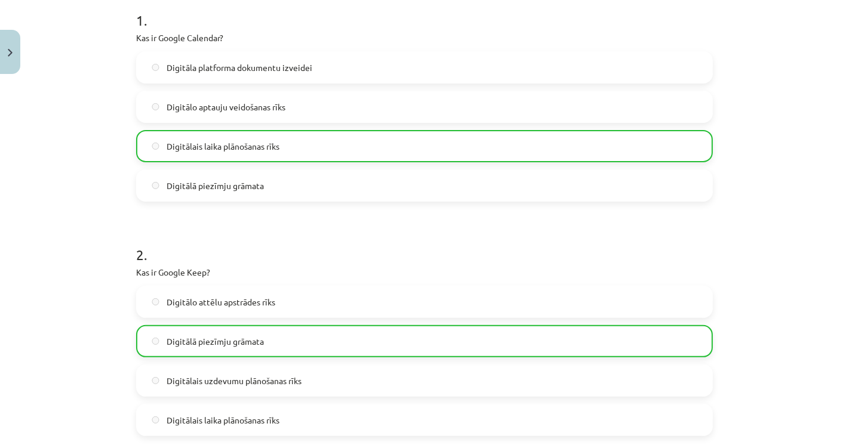
scroll to position [413, 0]
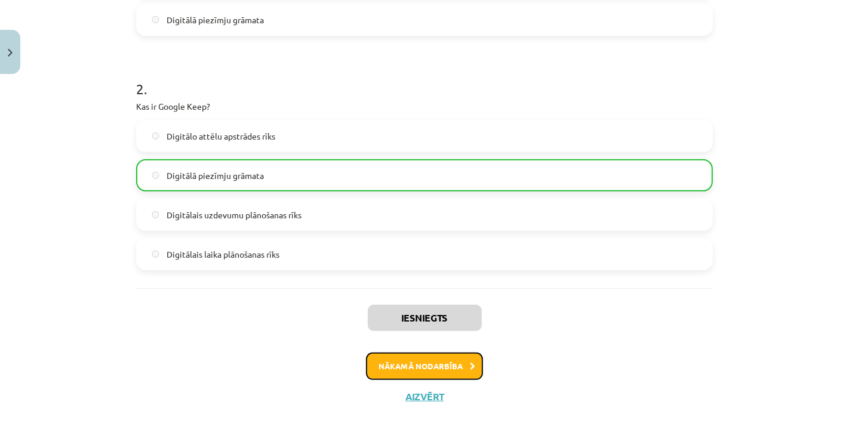
click at [470, 362] on button "Nākamā nodarbība" at bounding box center [424, 366] width 117 height 27
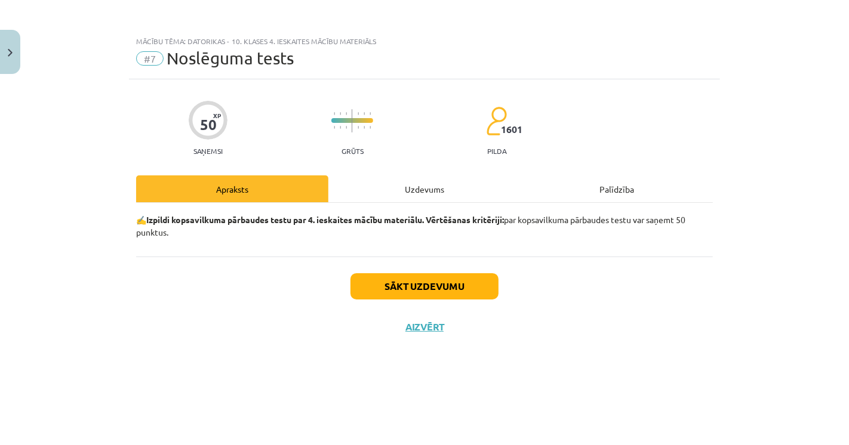
scroll to position [0, 0]
click at [413, 290] on button "Sākt uzdevumu" at bounding box center [424, 286] width 148 height 26
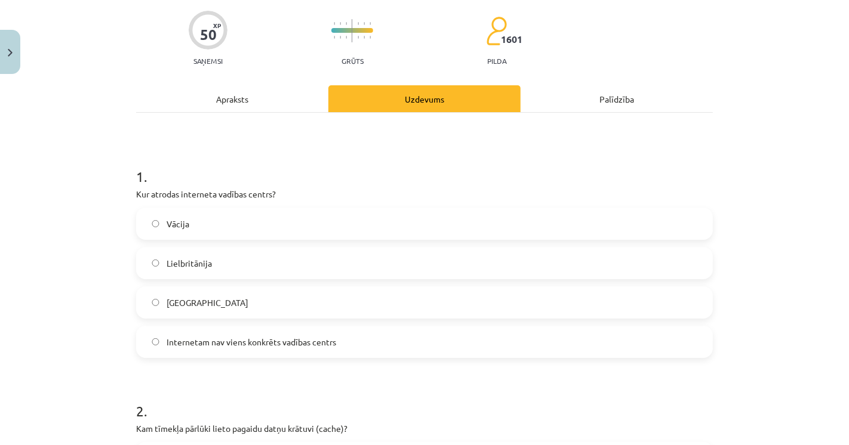
scroll to position [133, 0]
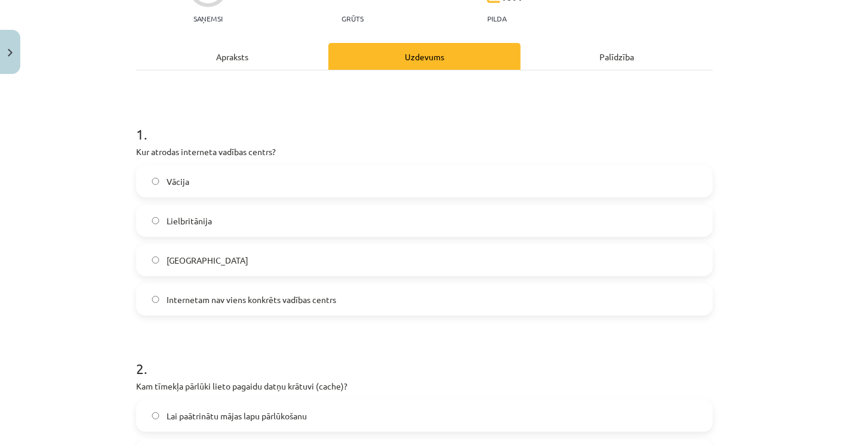
click at [217, 294] on span "Internetam nav viens konkrēts vadības centrs" at bounding box center [252, 300] width 170 height 13
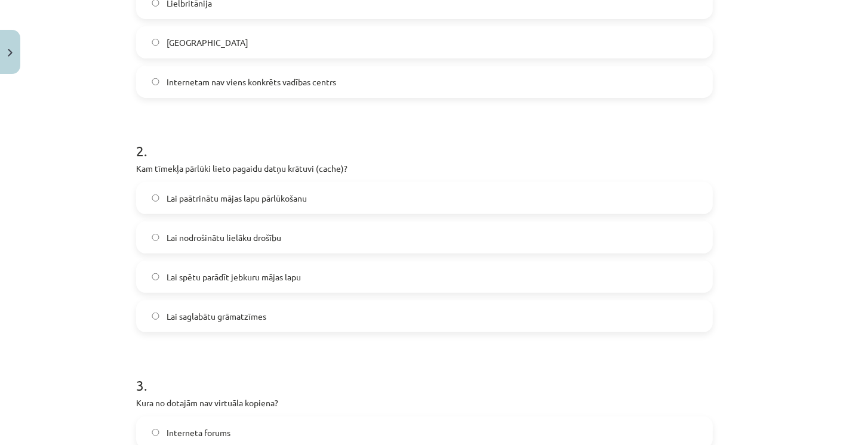
scroll to position [398, 0]
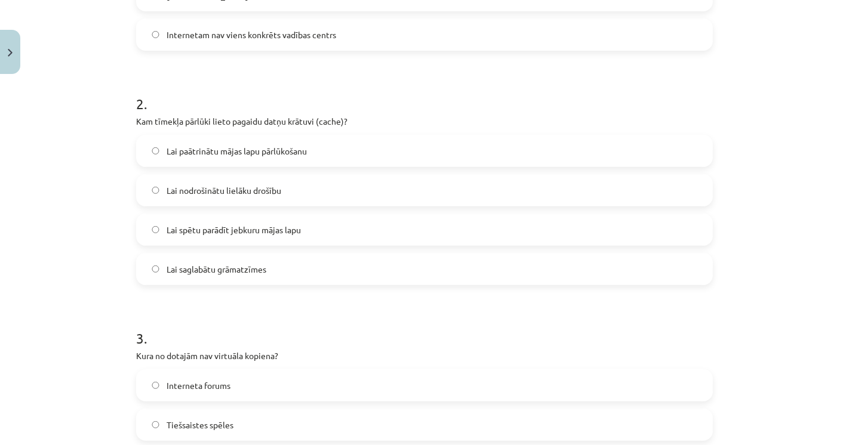
click at [260, 150] on span "Lai paātrinātu mājas lapu pārlūkošanu" at bounding box center [237, 151] width 140 height 13
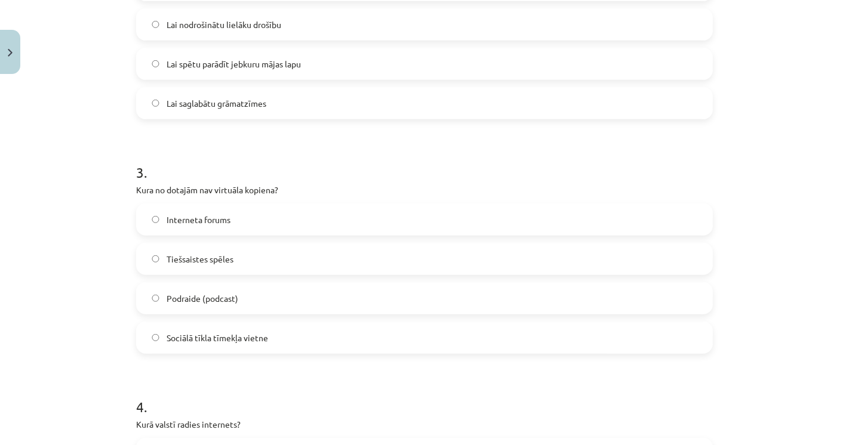
scroll to position [597, 0]
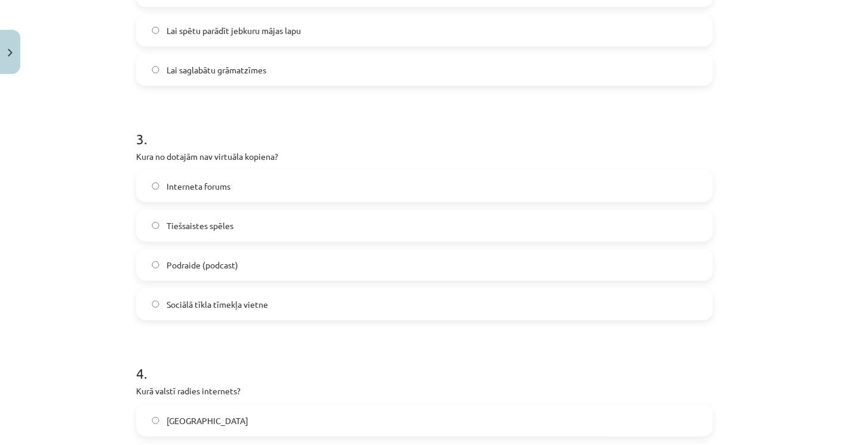
click at [167, 265] on span "Podraide (podcast)" at bounding box center [203, 265] width 72 height 13
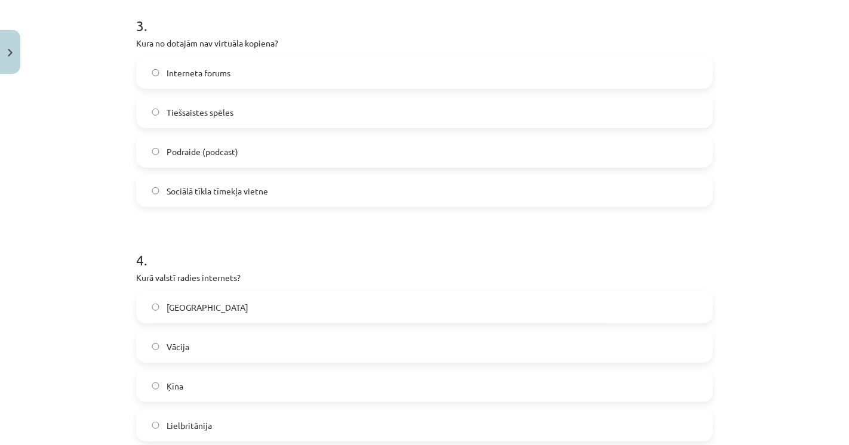
scroll to position [730, 0]
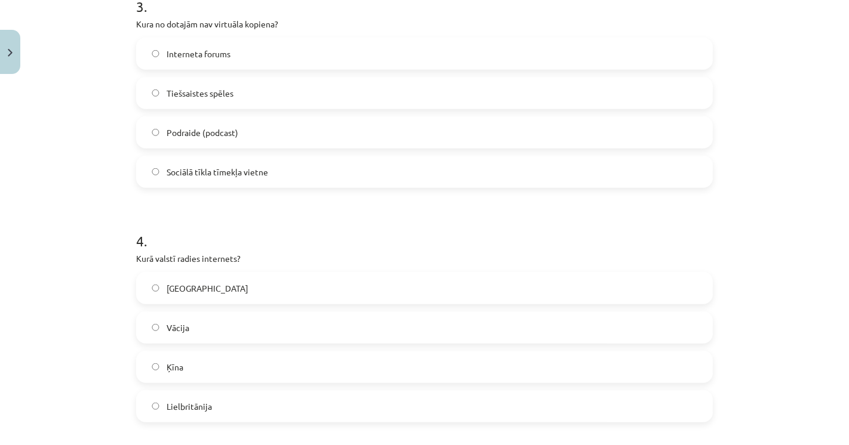
click at [202, 296] on label "[GEOGRAPHIC_DATA]" at bounding box center [424, 288] width 574 height 30
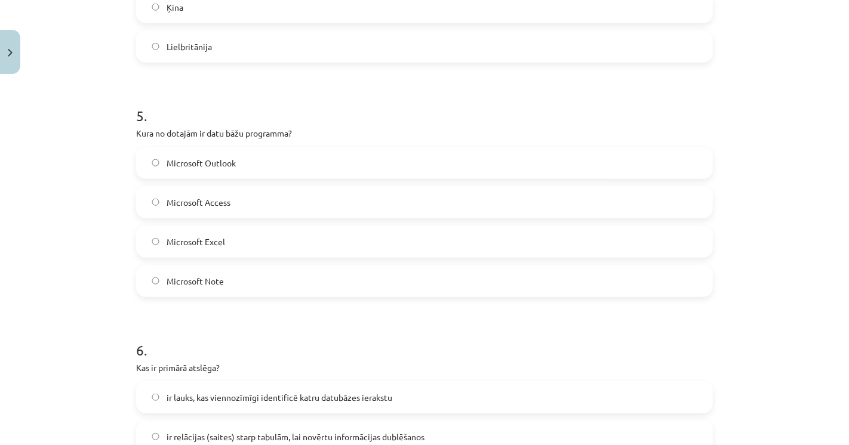
scroll to position [1061, 0]
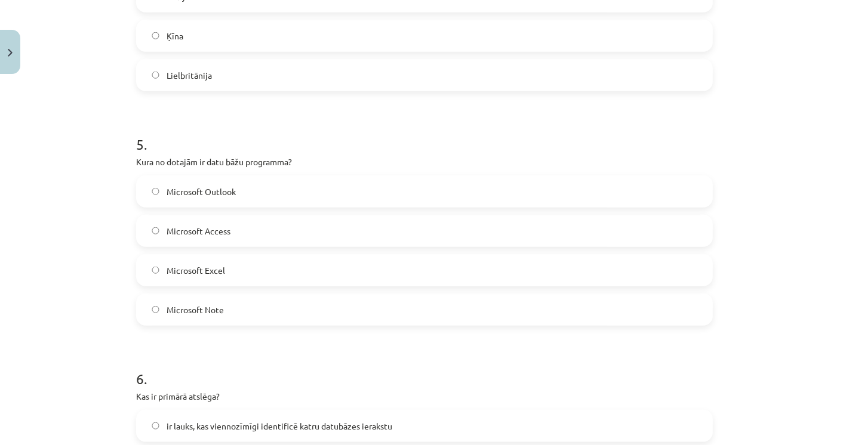
click at [186, 231] on span "Microsoft Access" at bounding box center [199, 231] width 64 height 13
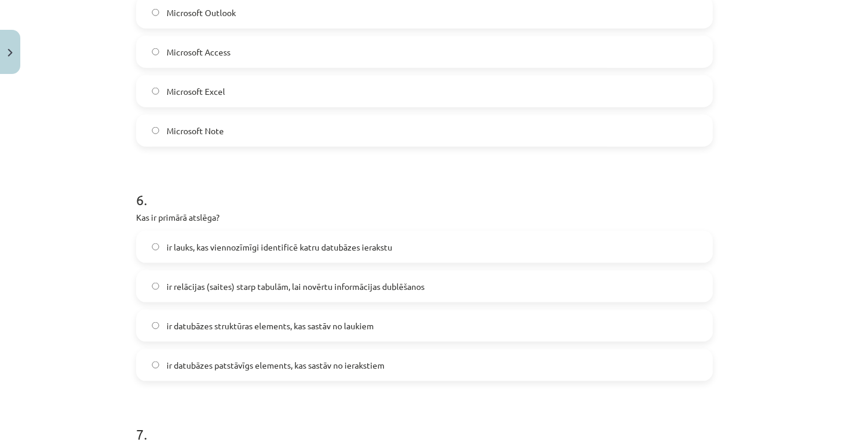
scroll to position [1260, 0]
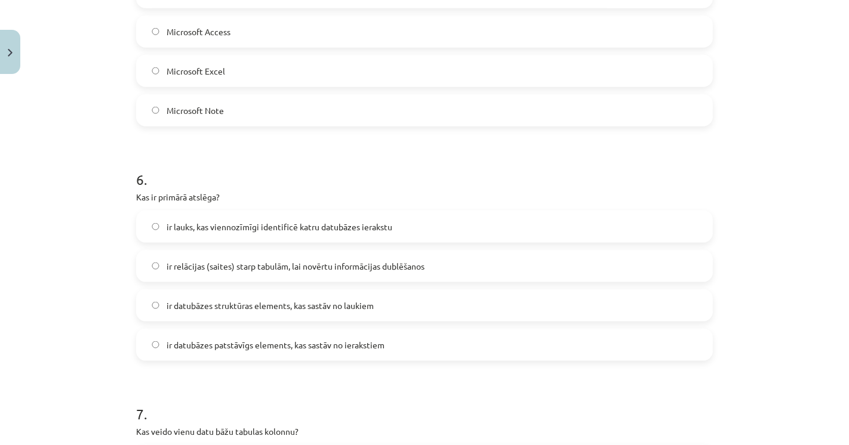
click at [264, 226] on span "ir lauks, kas viennozīmīgi identificē katru datubāzes ierakstu" at bounding box center [280, 227] width 226 height 13
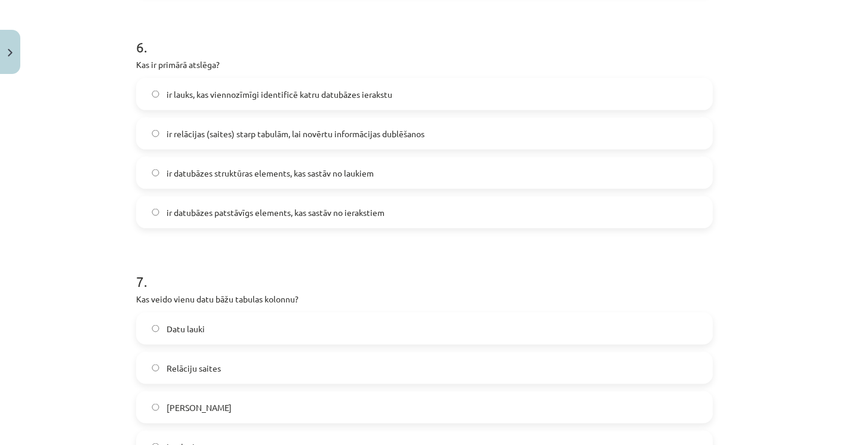
scroll to position [1459, 0]
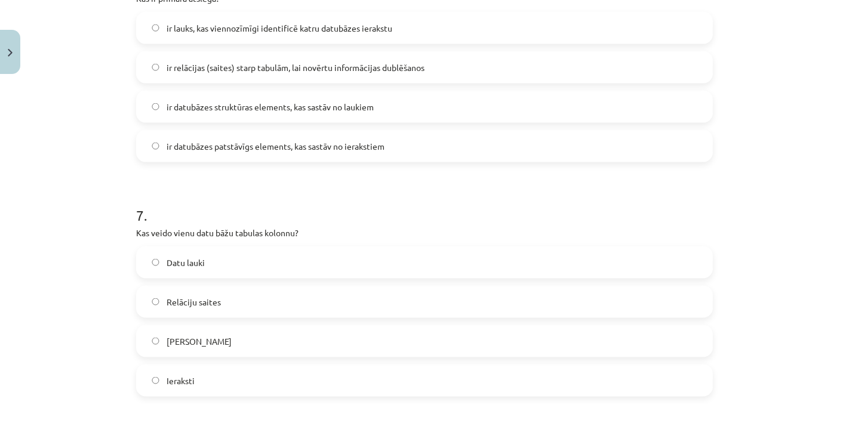
click at [285, 333] on label "[PERSON_NAME]" at bounding box center [424, 342] width 574 height 30
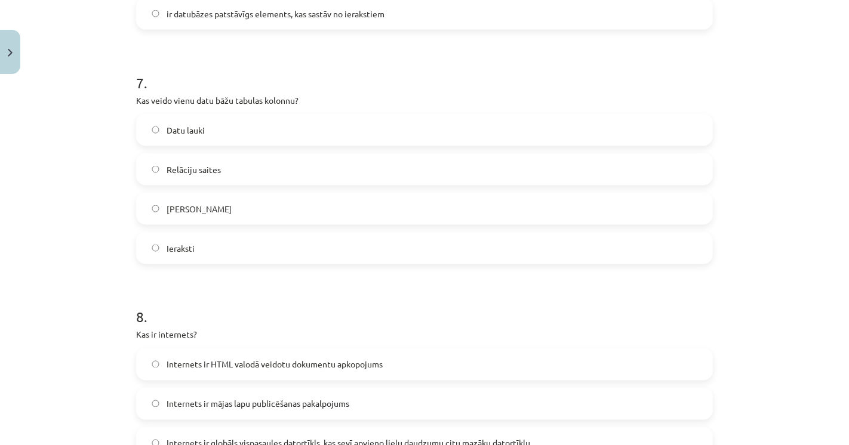
scroll to position [1724, 0]
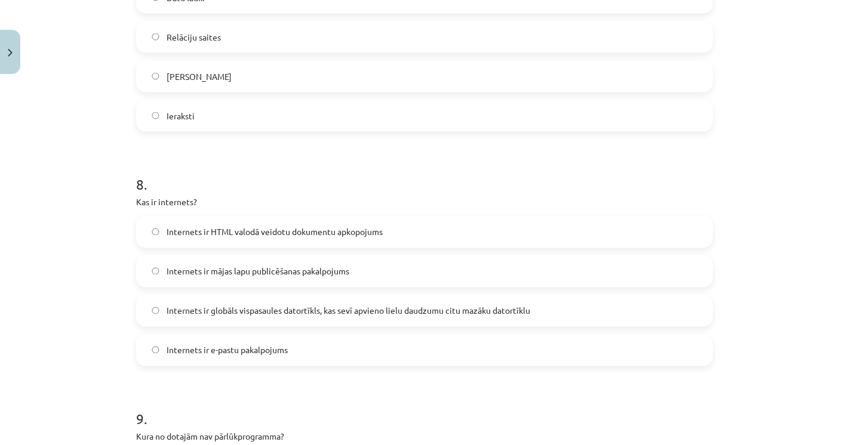
click at [222, 305] on span "Internets ir globāls vispasaules datortīkls, kas sevī apvieno lielu daudzumu ci…" at bounding box center [349, 311] width 364 height 13
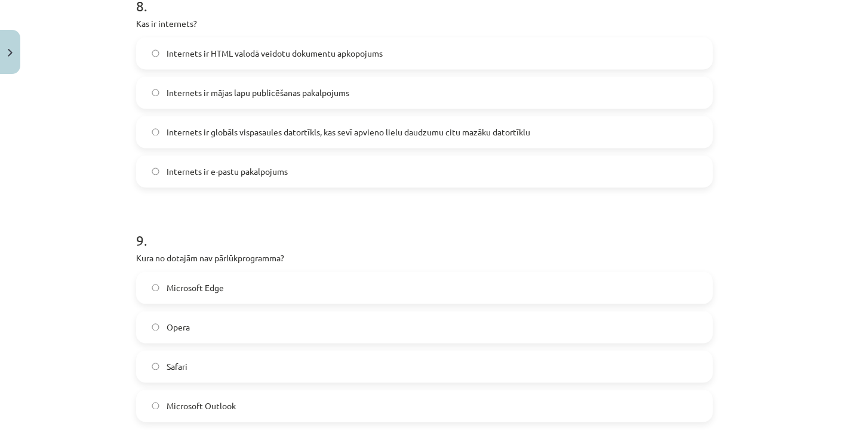
scroll to position [1924, 0]
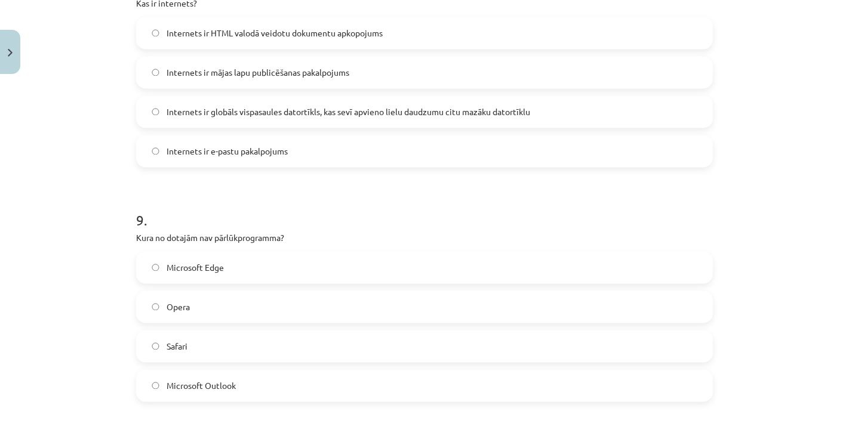
click at [198, 371] on label "Microsoft Outlook" at bounding box center [424, 386] width 574 height 30
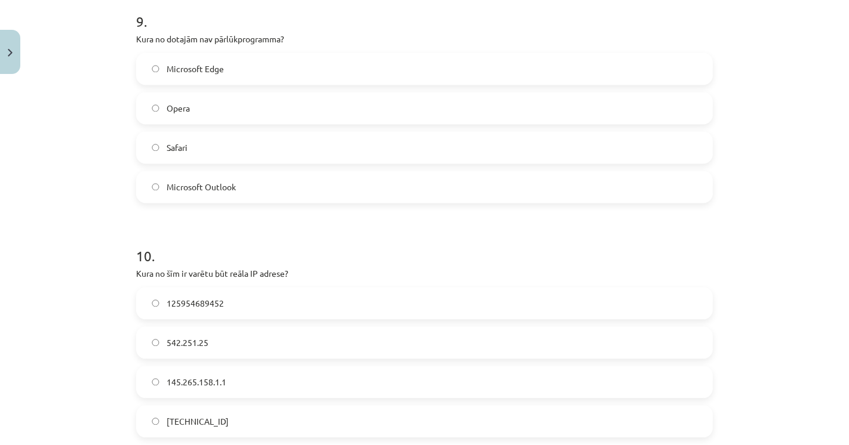
scroll to position [2189, 0]
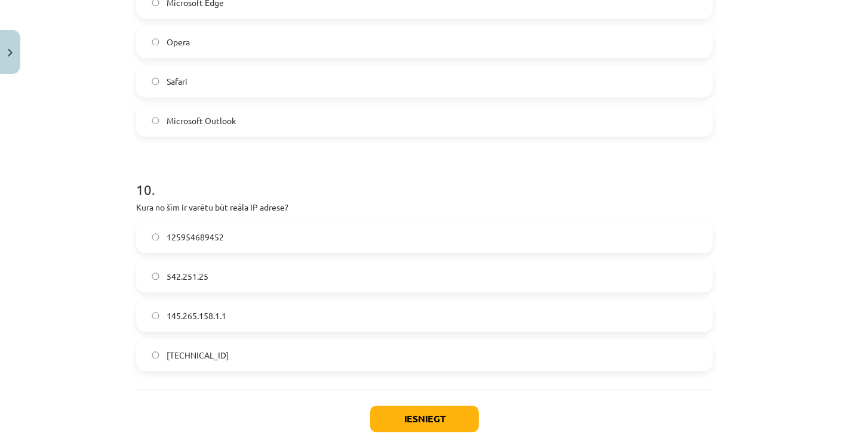
click at [177, 352] on span "[TECHNICAL_ID]" at bounding box center [198, 355] width 62 height 13
click at [420, 422] on button "Iesniegt" at bounding box center [424, 419] width 109 height 26
click at [314, 417] on div "Iesniegt Aizvērt" at bounding box center [424, 431] width 577 height 84
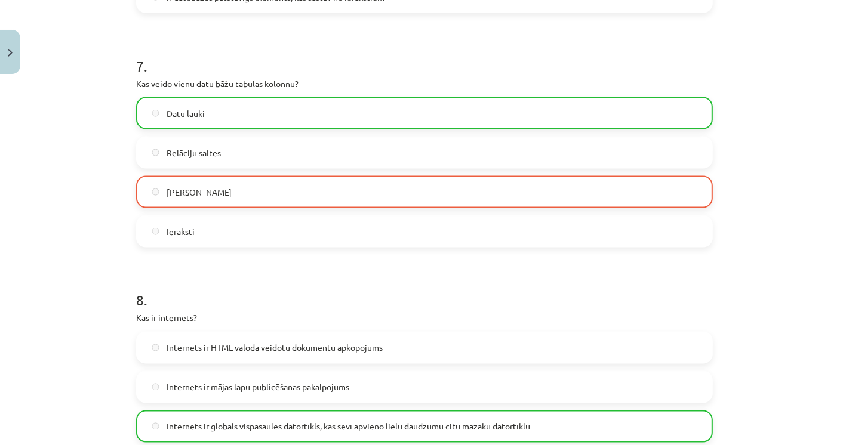
scroll to position [1592, 0]
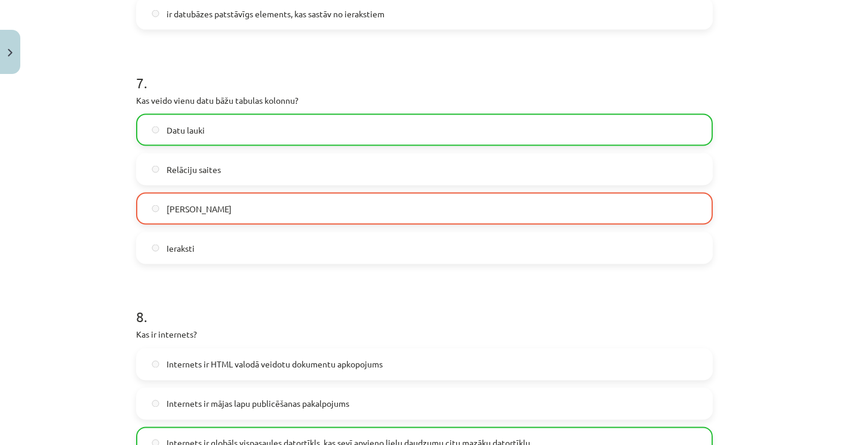
click at [99, 273] on div "Mācību tēma: Datorikas - 10. klases 4. ieskaites mācību materiāls #7 Noslēguma …" at bounding box center [424, 222] width 849 height 445
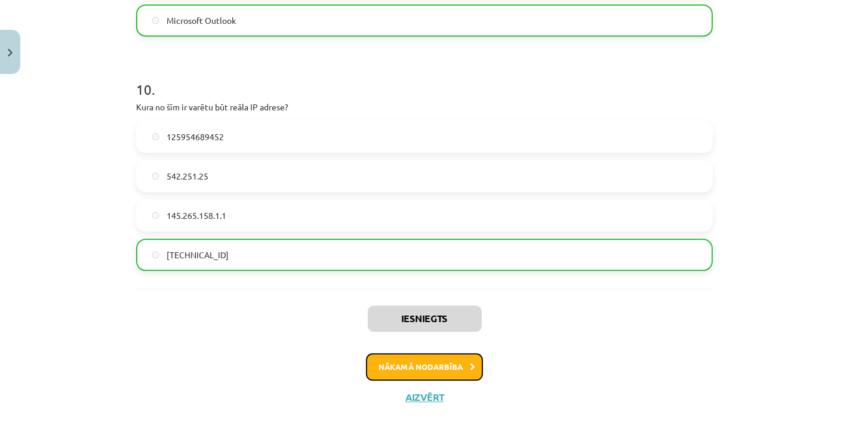
click at [408, 359] on button "Nākamā nodarbība" at bounding box center [424, 366] width 117 height 27
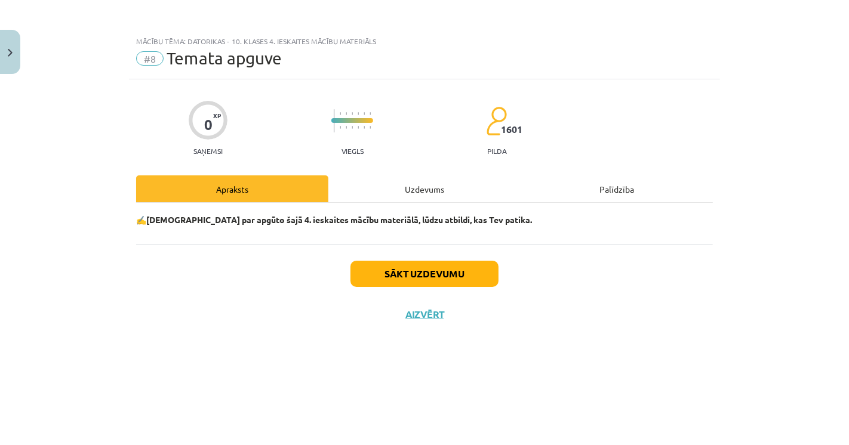
scroll to position [0, 0]
click at [423, 255] on div "Sākt uzdevumu Aizvērt" at bounding box center [424, 286] width 577 height 84
click at [426, 267] on button "Sākt uzdevumu" at bounding box center [424, 274] width 148 height 26
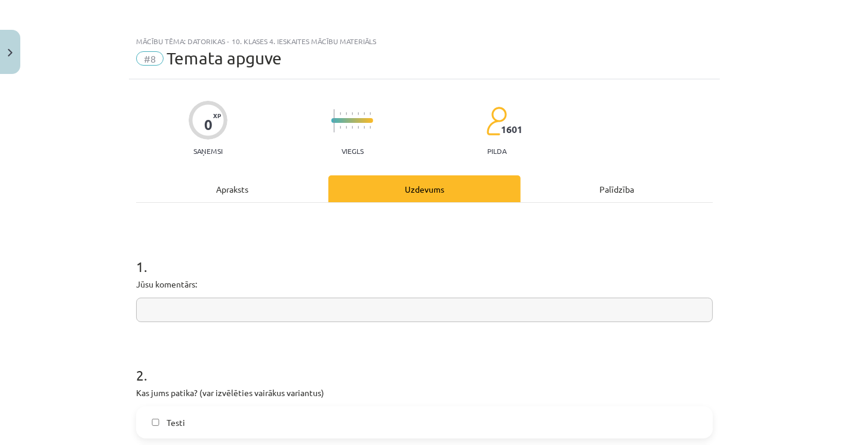
click at [160, 313] on input "text" at bounding box center [424, 310] width 577 height 24
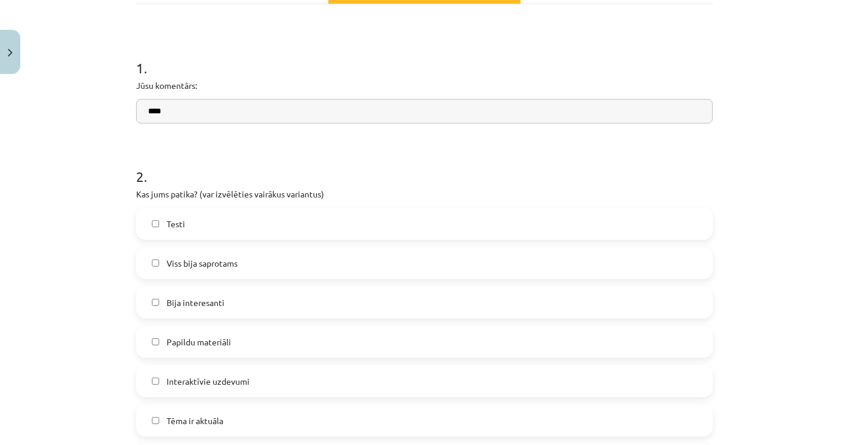
scroll to position [265, 0]
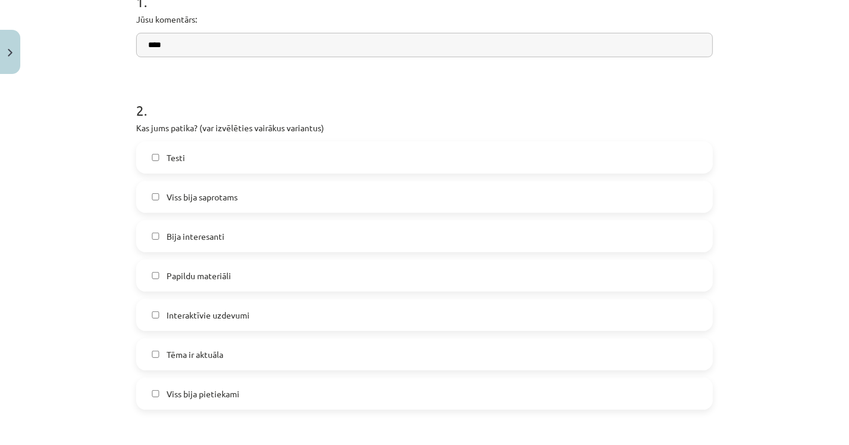
type input "****"
click at [81, 285] on div "Mācību tēma: Datorikas - 10. klases 4. ieskaites mācību materiāls #8 Temata apg…" at bounding box center [424, 222] width 849 height 445
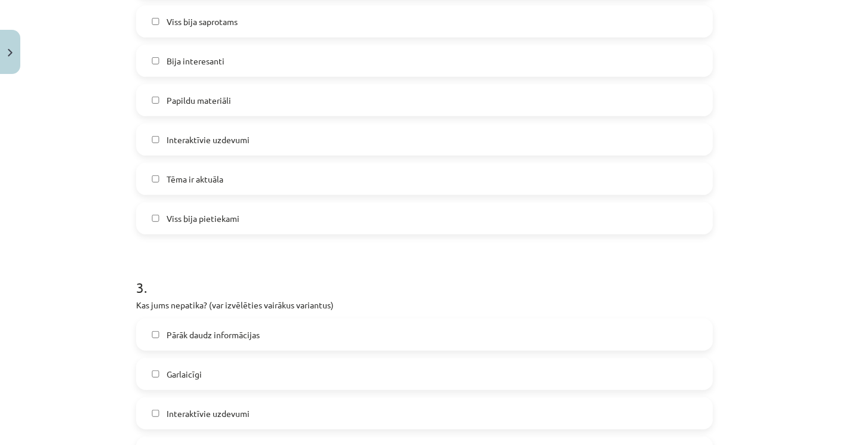
scroll to position [464, 0]
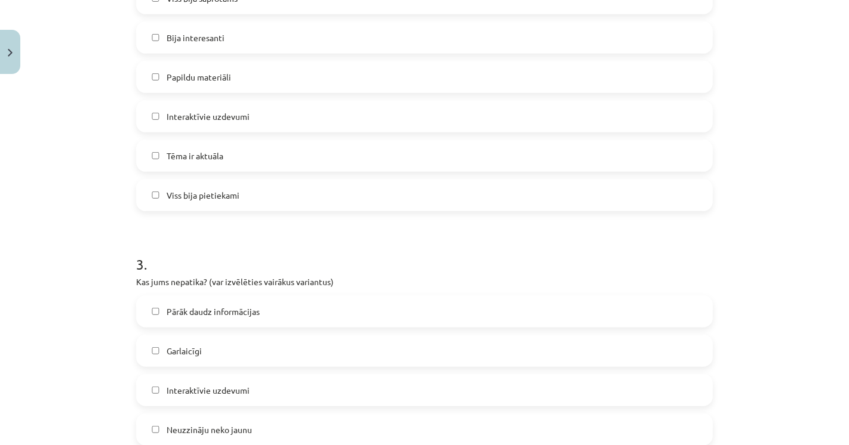
click at [79, 337] on div "Mācību tēma: Datorikas - 10. klases 4. ieskaites mācību materiāls #8 Temata apg…" at bounding box center [424, 222] width 849 height 445
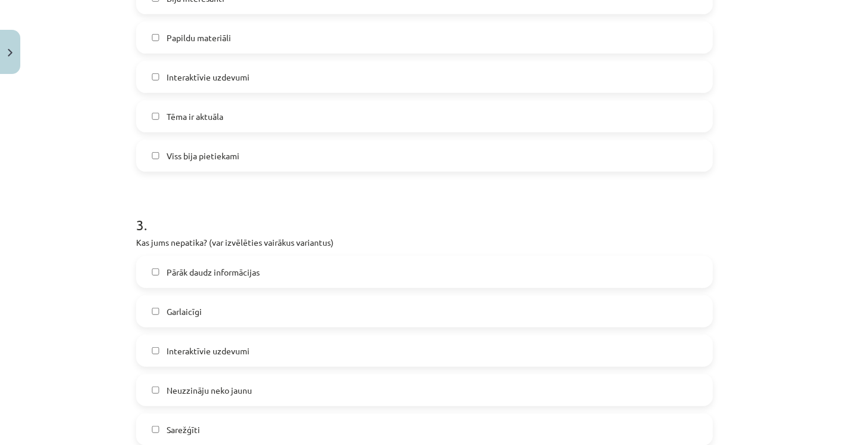
scroll to position [530, 0]
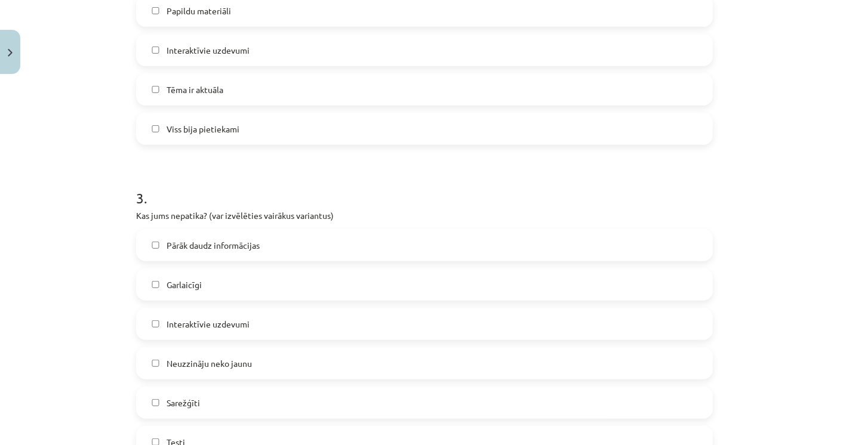
click at [172, 299] on div "Garlaicīgi" at bounding box center [424, 285] width 577 height 32
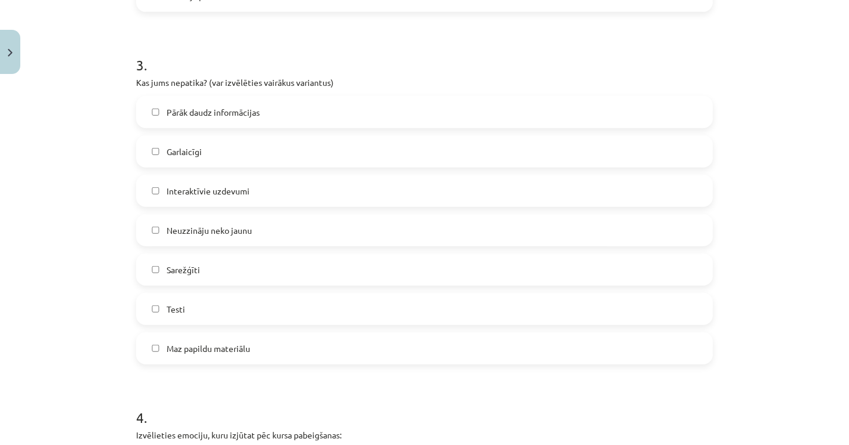
click at [99, 303] on div "Mācību tēma: Datorikas - 10. klases 4. ieskaites mācību materiāls #8 Temata apg…" at bounding box center [424, 222] width 849 height 445
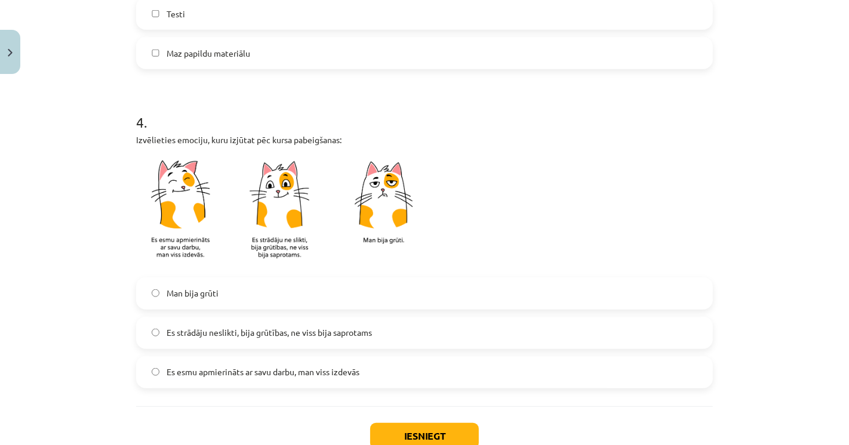
scroll to position [995, 0]
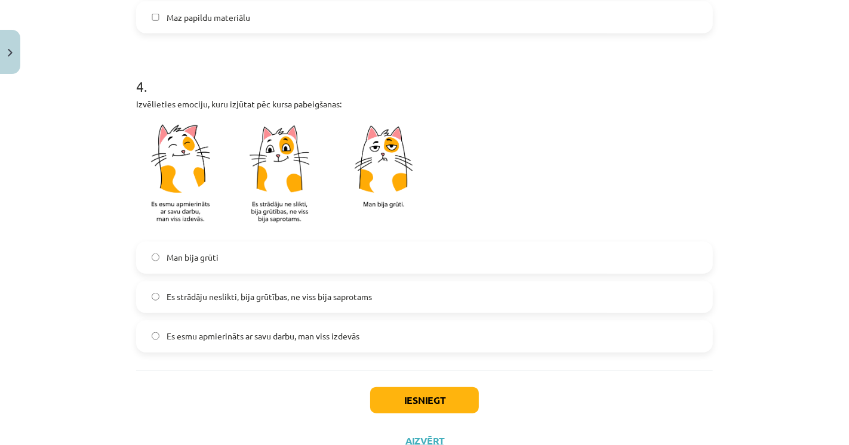
click at [253, 298] on span "Es strādāju neslikti, bija grūtības, ne viss bija saprotams" at bounding box center [269, 297] width 205 height 13
click at [397, 399] on button "Iesniegt" at bounding box center [424, 400] width 109 height 26
click at [317, 404] on div "Iesniegt Aizvērt" at bounding box center [424, 413] width 577 height 84
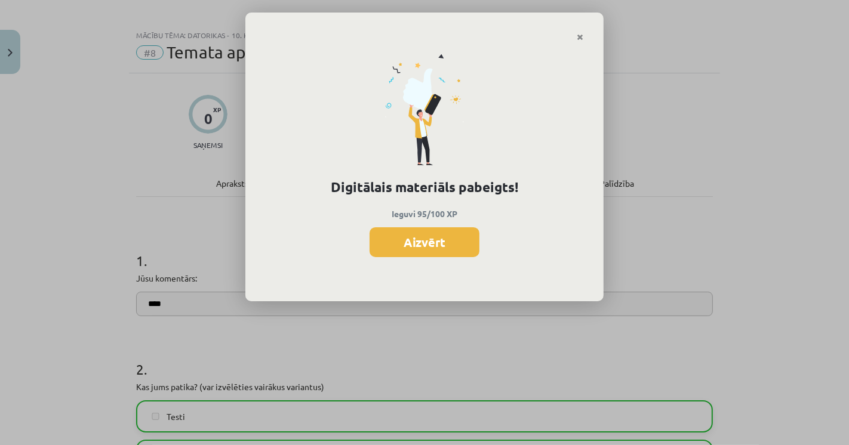
scroll to position [0, 0]
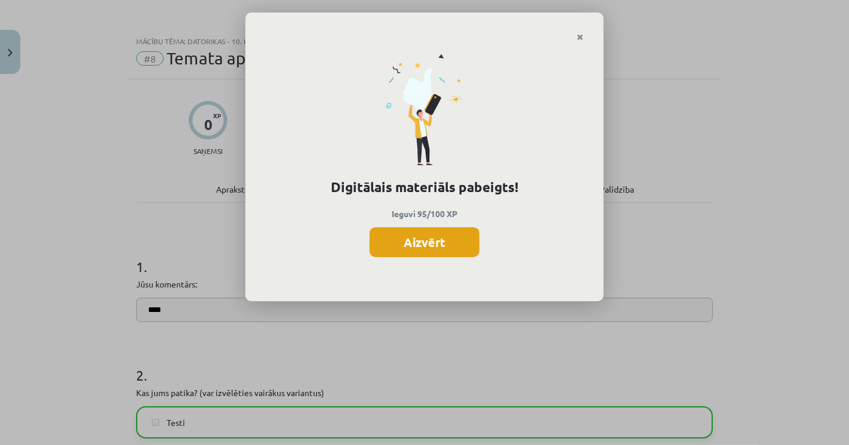
click at [459, 247] on button "Aizvērt" at bounding box center [425, 242] width 110 height 30
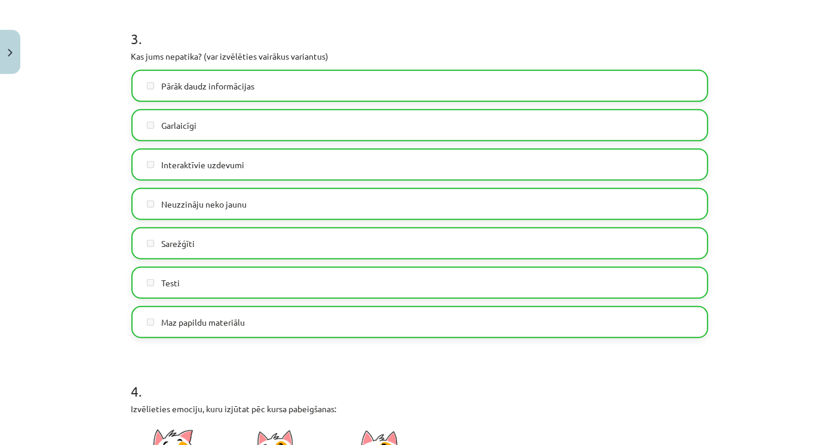
scroll to position [1039, 0]
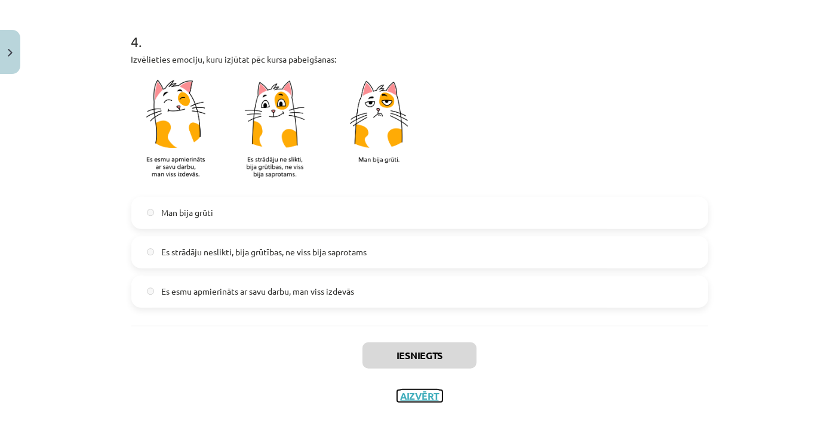
click at [417, 400] on button "Aizvērt" at bounding box center [419, 396] width 45 height 12
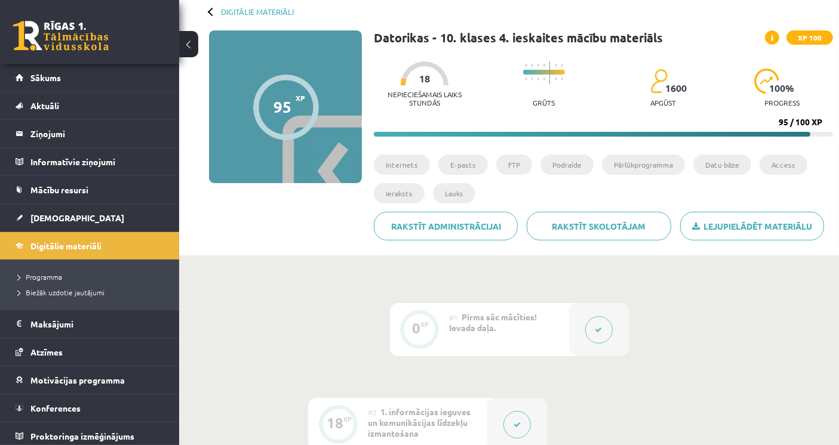
scroll to position [0, 0]
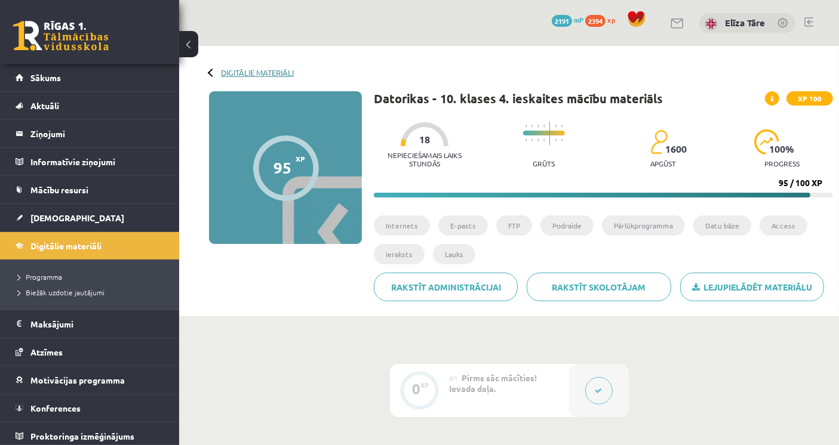
click at [283, 74] on link "Digitālie materiāli" at bounding box center [257, 72] width 73 height 9
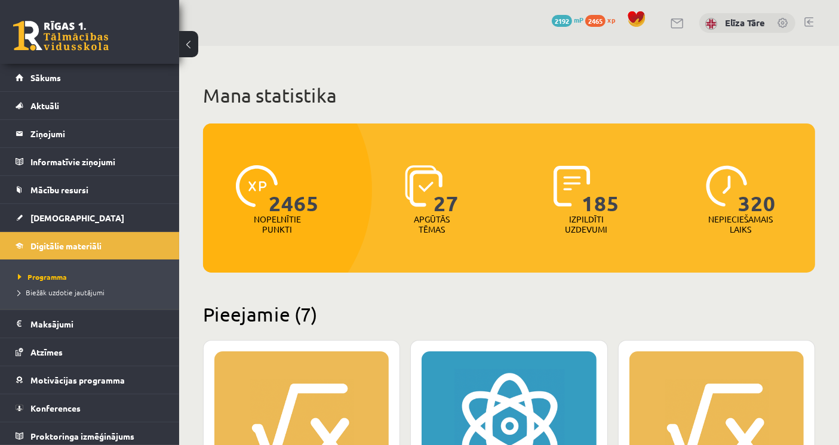
click at [520, 91] on h1 "Mana statistika" at bounding box center [509, 96] width 612 height 24
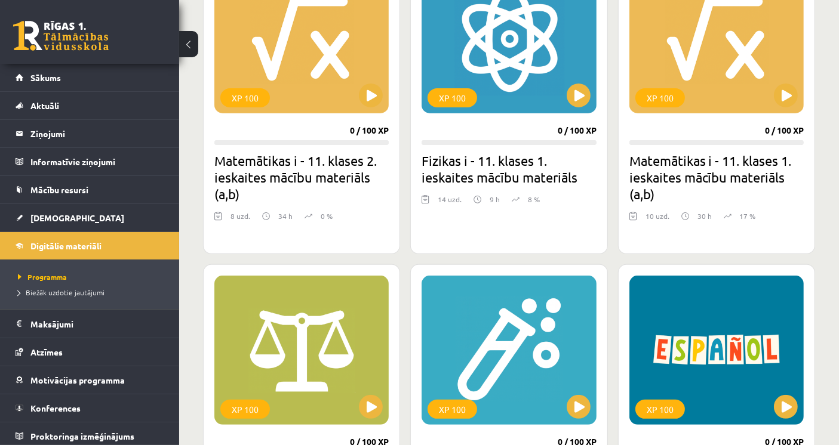
scroll to position [398, 0]
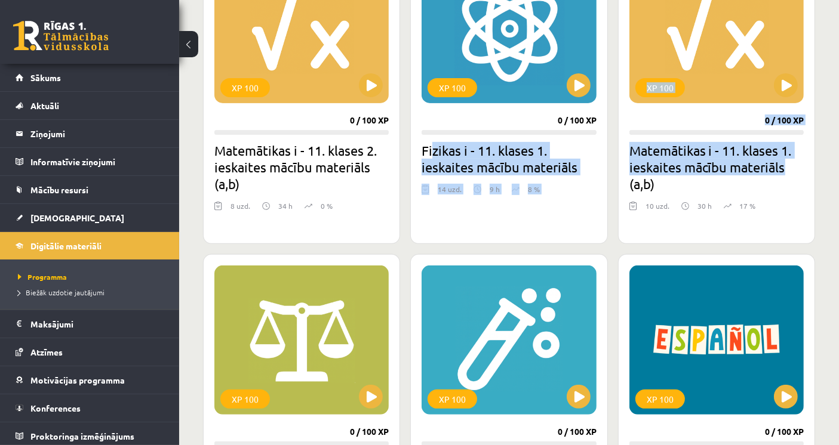
drag, startPoint x: 793, startPoint y: 172, endPoint x: 432, endPoint y: 140, distance: 363.2
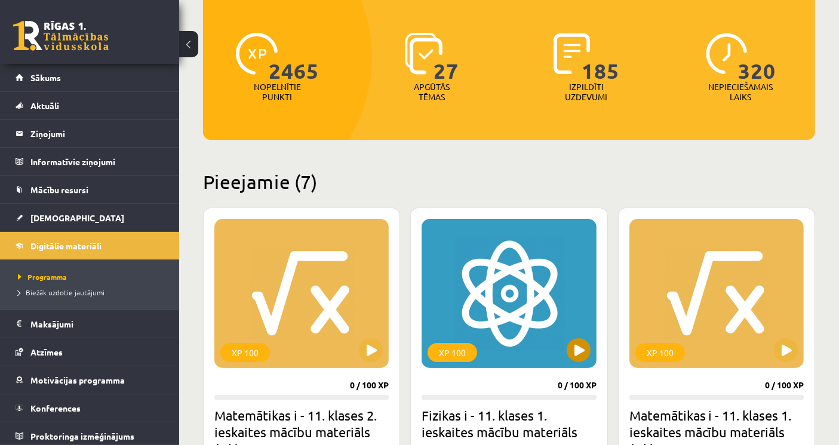
scroll to position [133, 0]
click at [783, 265] on div "XP 100" at bounding box center [716, 293] width 174 height 149
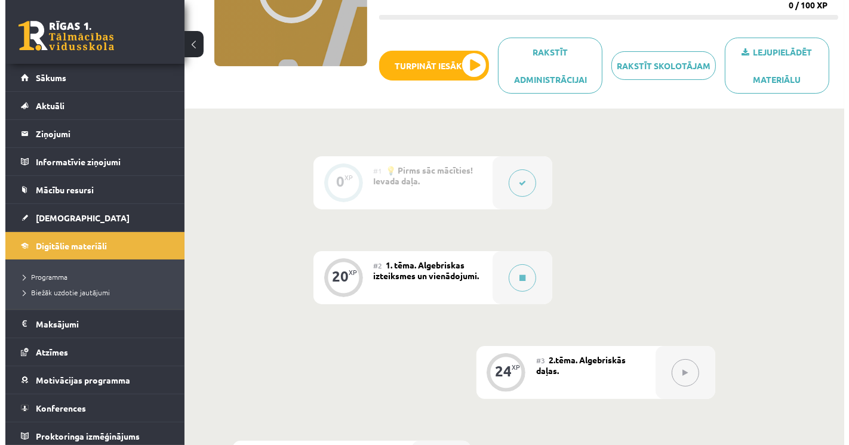
scroll to position [199, 0]
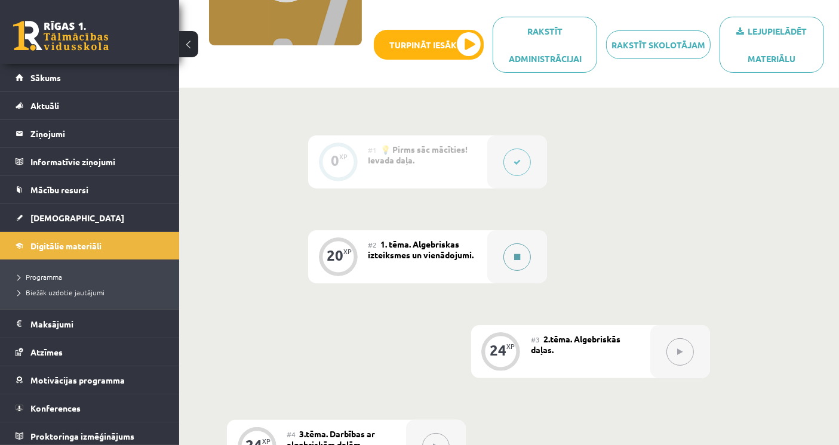
click at [527, 252] on button at bounding box center [516, 257] width 27 height 27
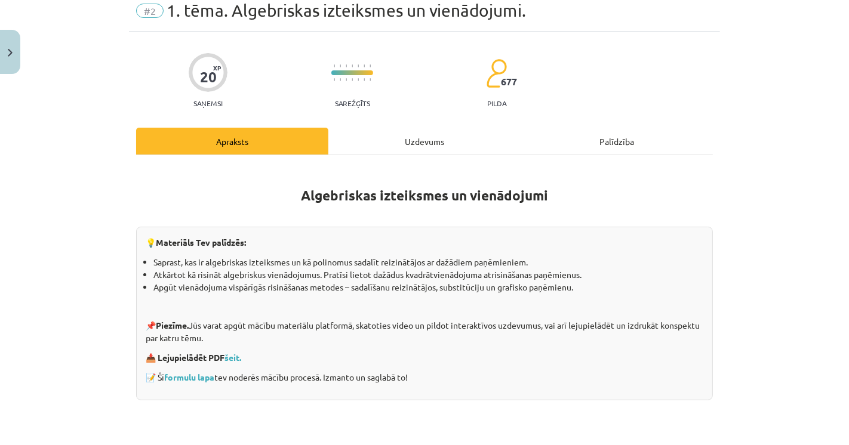
scroll to position [66, 0]
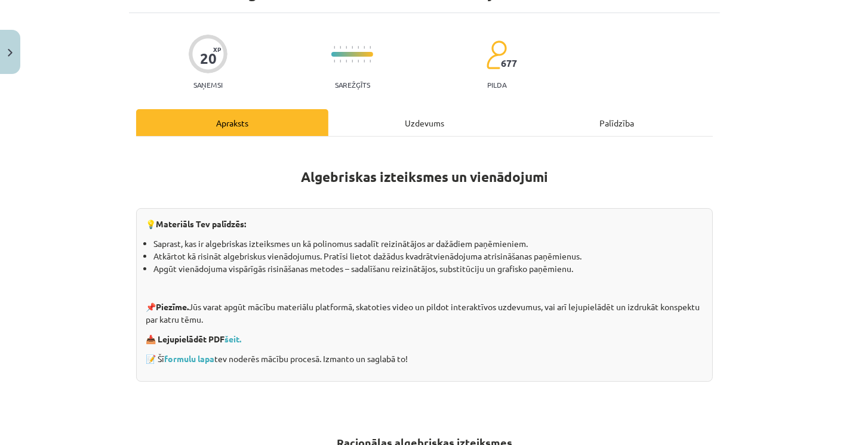
drag, startPoint x: 178, startPoint y: 359, endPoint x: 138, endPoint y: 173, distance: 189.9
click at [138, 173] on h1 "Algebriskas izteiksmes un vienādojumi" at bounding box center [424, 166] width 577 height 38
click at [206, 355] on link "formulu lapa" at bounding box center [189, 358] width 50 height 11
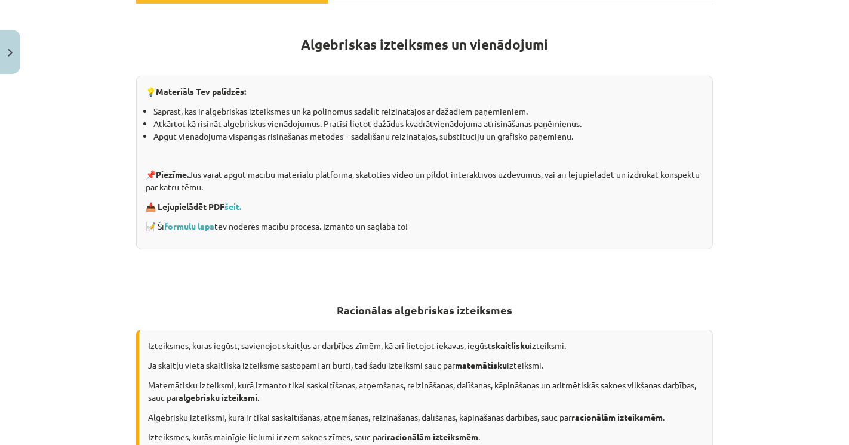
click at [71, 237] on div "Mācību tēma: Matemātikas i - 11. klases 1. ieskaites mācību materiāls (a,b) #2 …" at bounding box center [424, 222] width 849 height 445
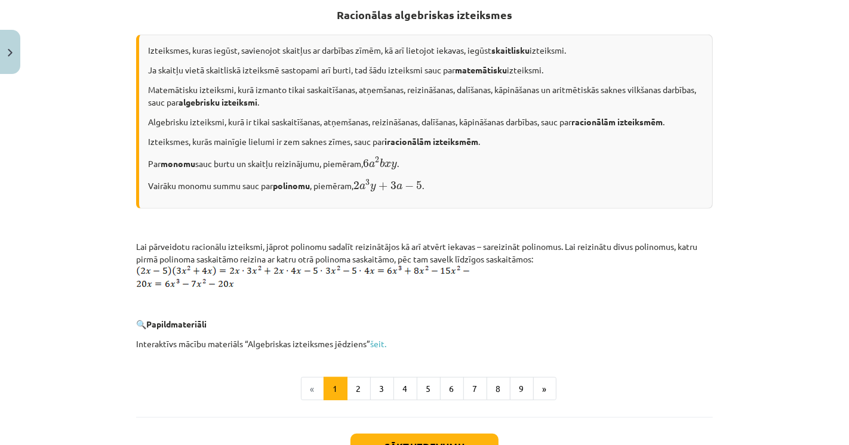
scroll to position [452, 0]
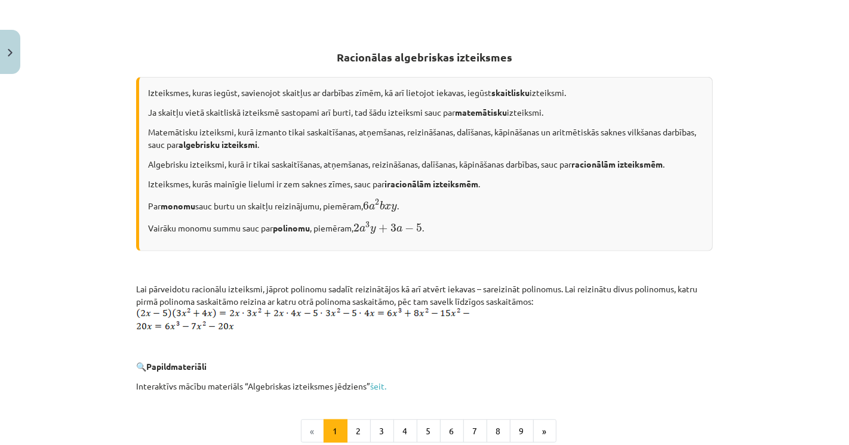
click at [82, 216] on div "Mācību tēma: Matemātikas i - 11. klases 1. ieskaites mācību materiāls (a,b) #2 …" at bounding box center [424, 222] width 849 height 445
click at [161, 126] on p "Matemātisku izteiksmi, kurā izmanto tikai saskaitīšanas, atņemšanas, reizināšan…" at bounding box center [425, 138] width 555 height 25
click at [79, 99] on div "Mācību tēma: Matemātikas i - 11. klases 1. ieskaites mācību materiāls (a,b) #2 …" at bounding box center [424, 222] width 849 height 445
